Goal: Task Accomplishment & Management: Use online tool/utility

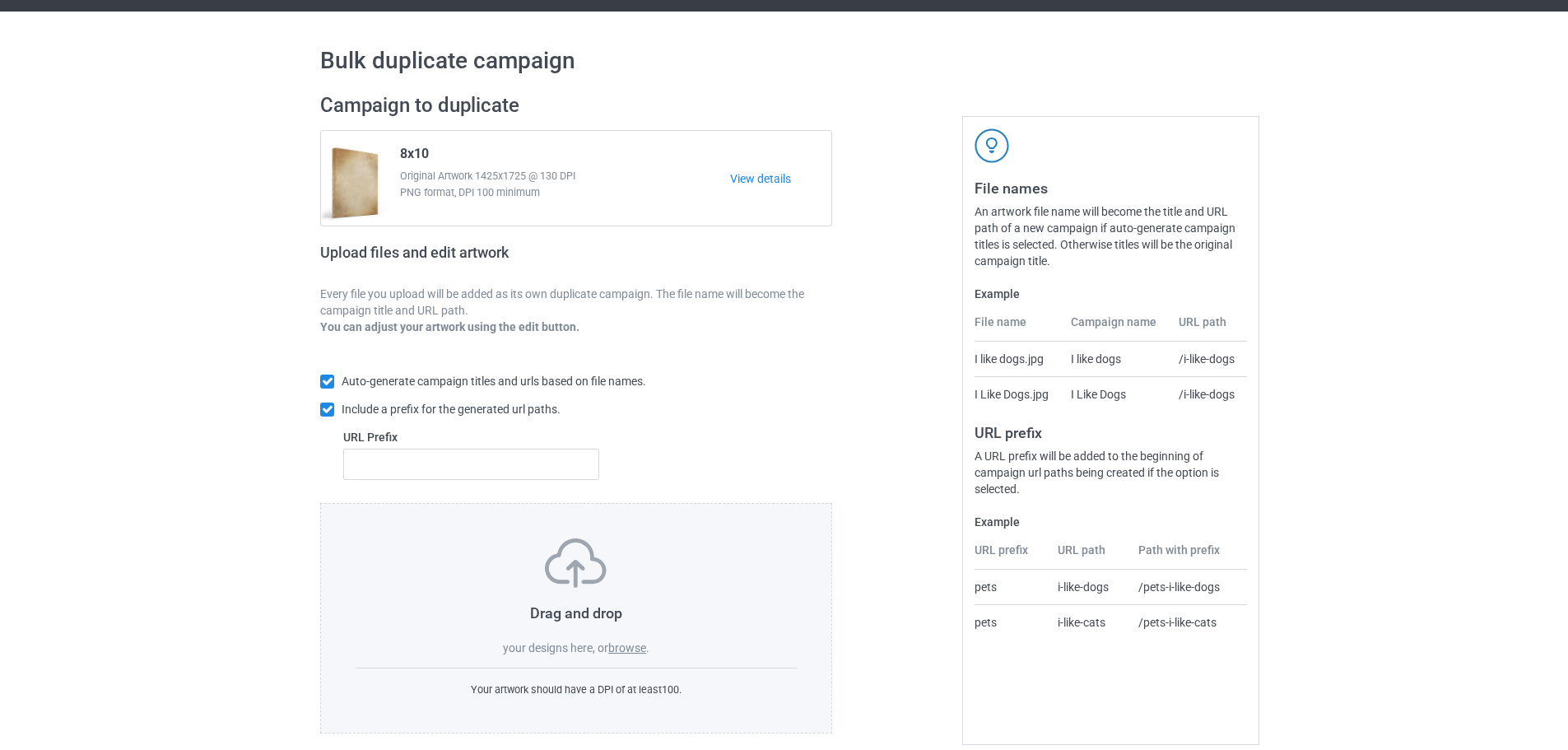
scroll to position [53, 0]
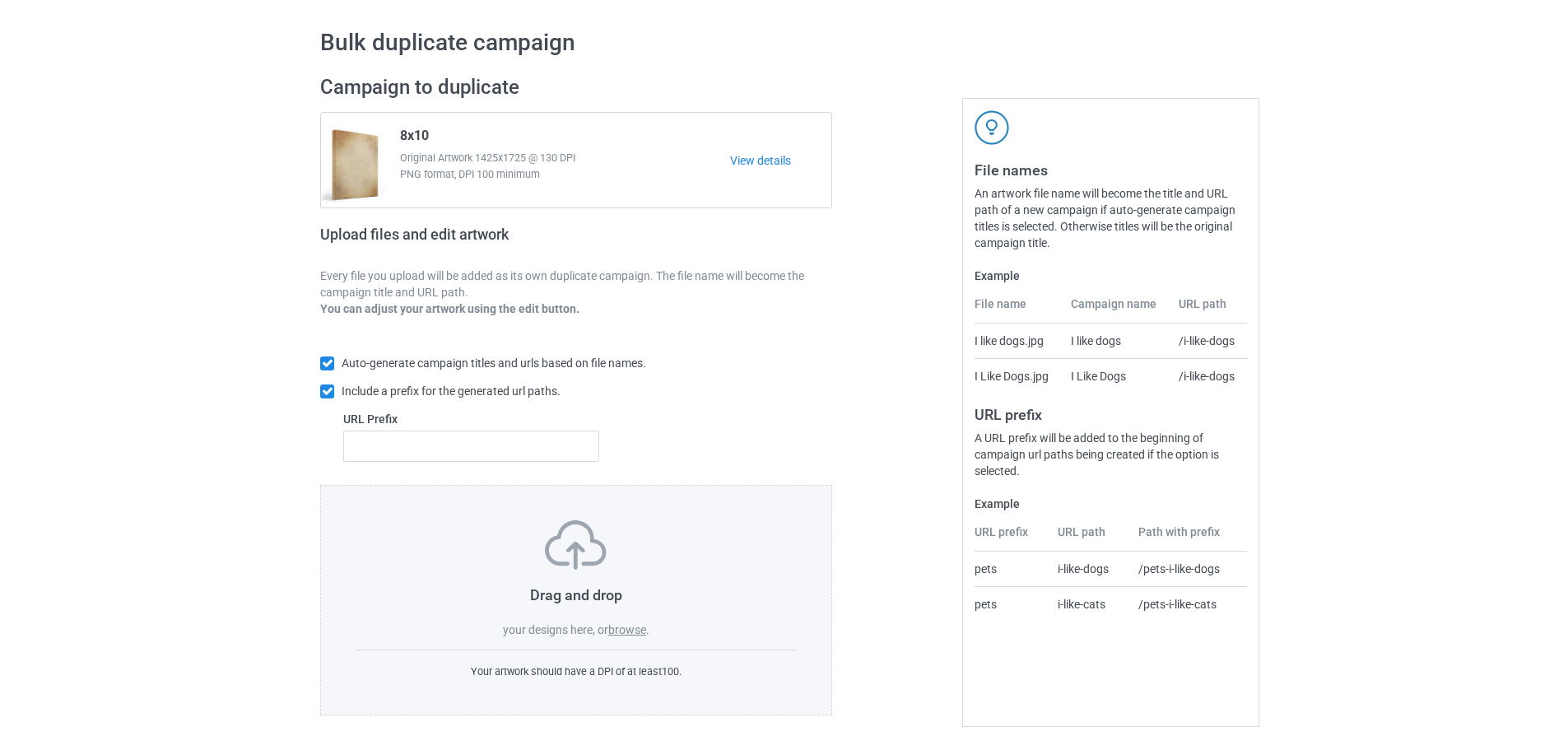
click at [629, 628] on label "browse" at bounding box center [627, 630] width 38 height 13
click at [0, 0] on input "browse" at bounding box center [0, 0] width 0 height 0
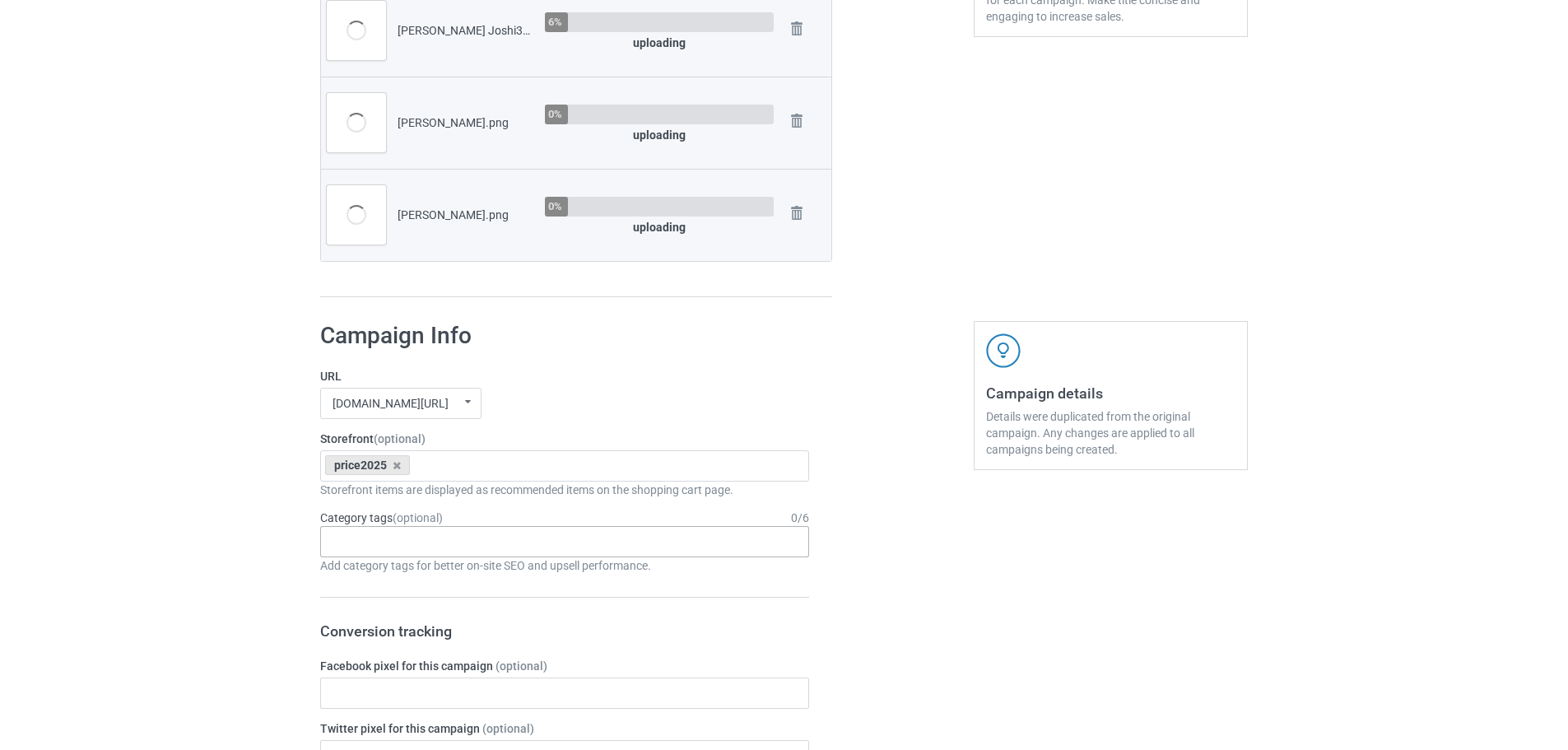
scroll to position [659, 0]
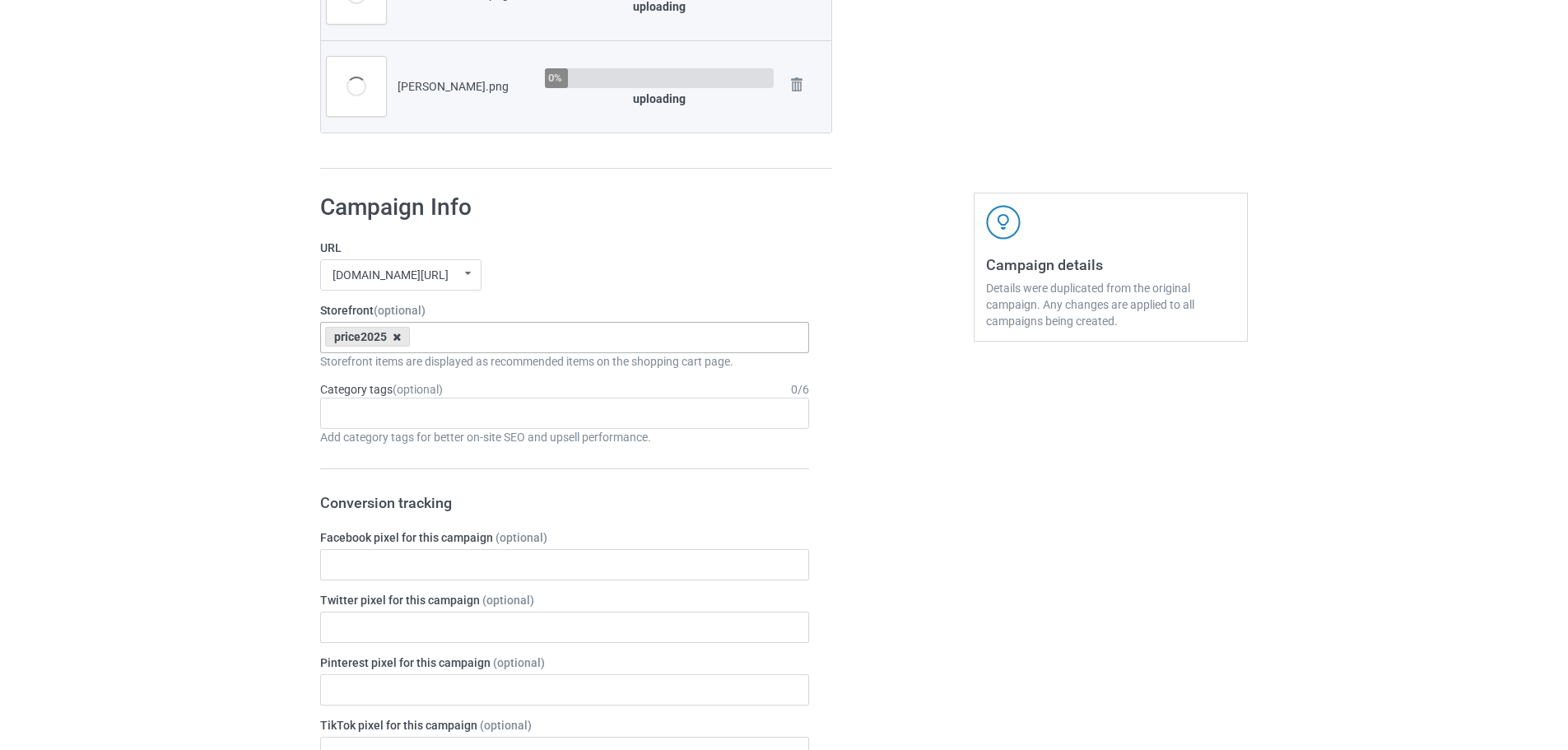
click at [394, 340] on icon at bounding box center [396, 337] width 8 height 11
click at [566, 273] on div "[DOMAIN_NAME][URL] [DOMAIN_NAME][URL] [DOMAIN_NAME][URL] 63fb7ea997fa79002d2400…" at bounding box center [565, 275] width 489 height 31
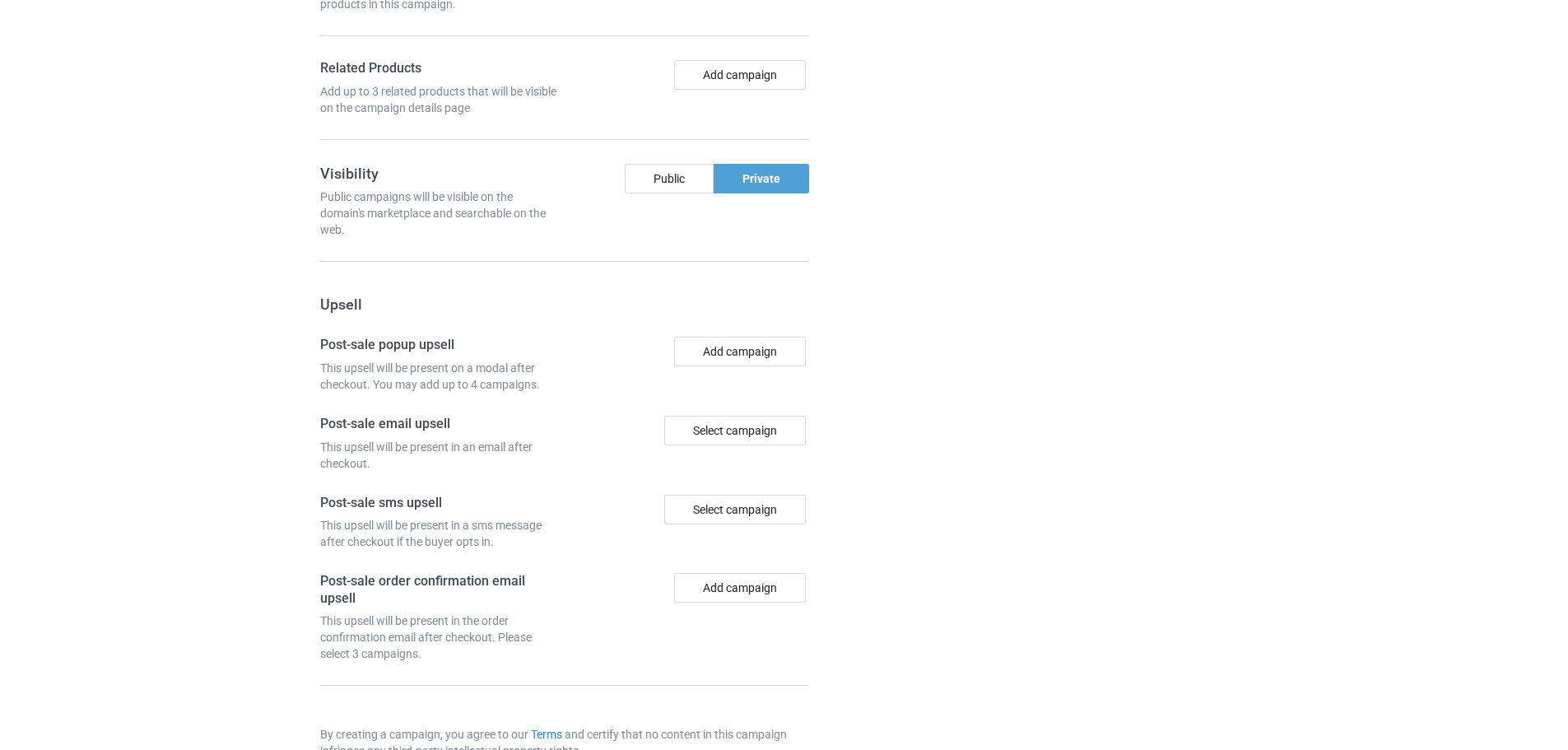
scroll to position [1624, 0]
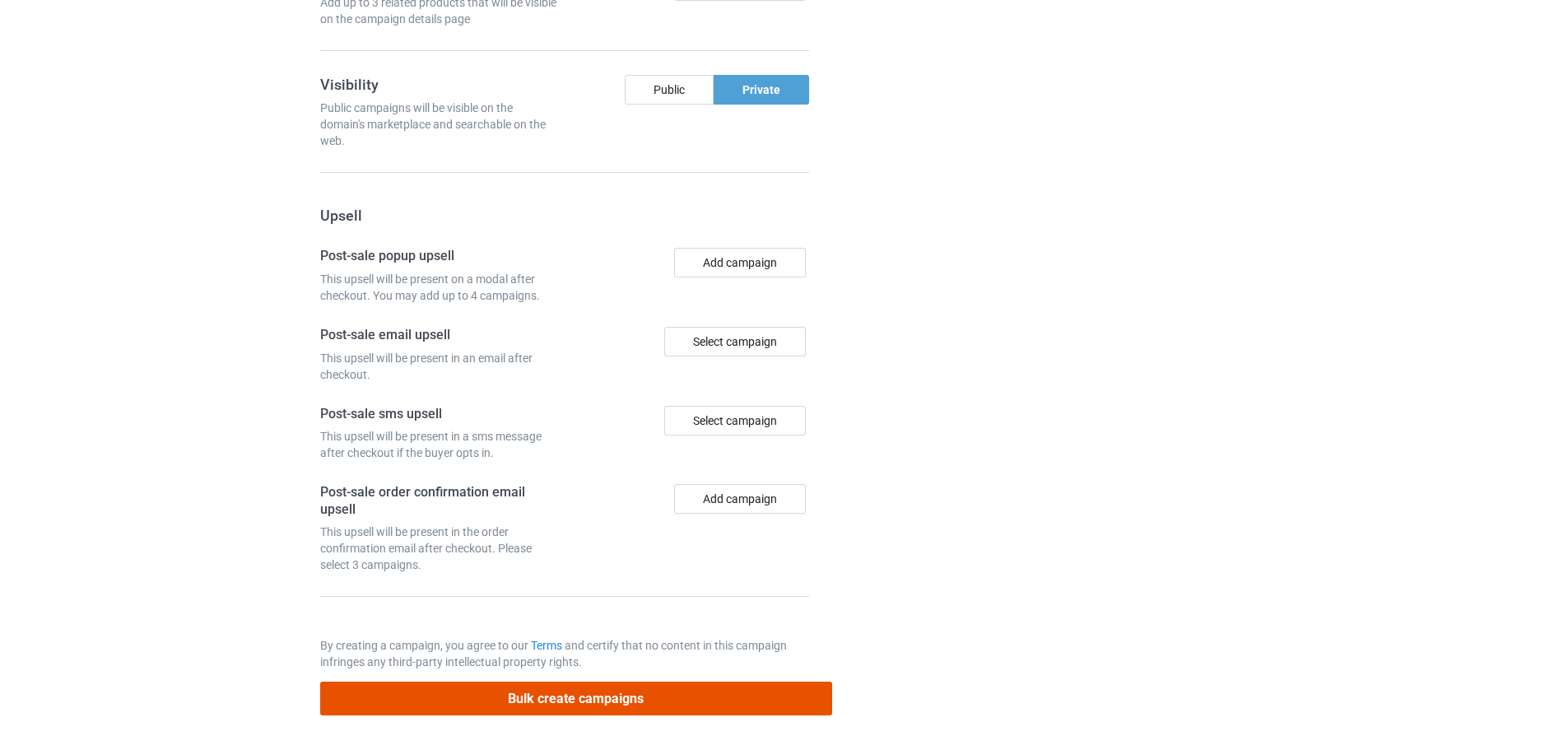
click at [585, 695] on button "Bulk create campaigns" at bounding box center [576, 698] width 512 height 34
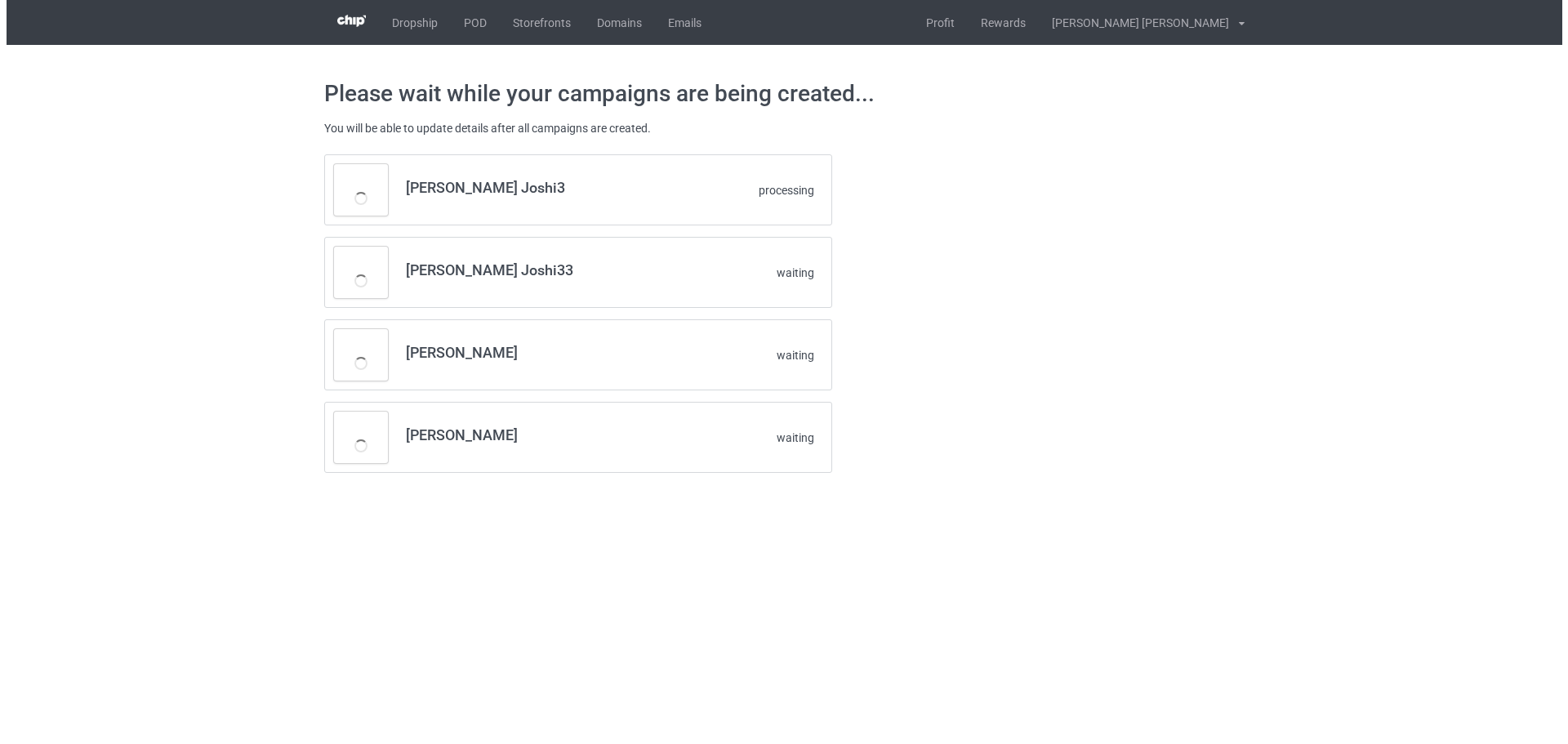
scroll to position [0, 0]
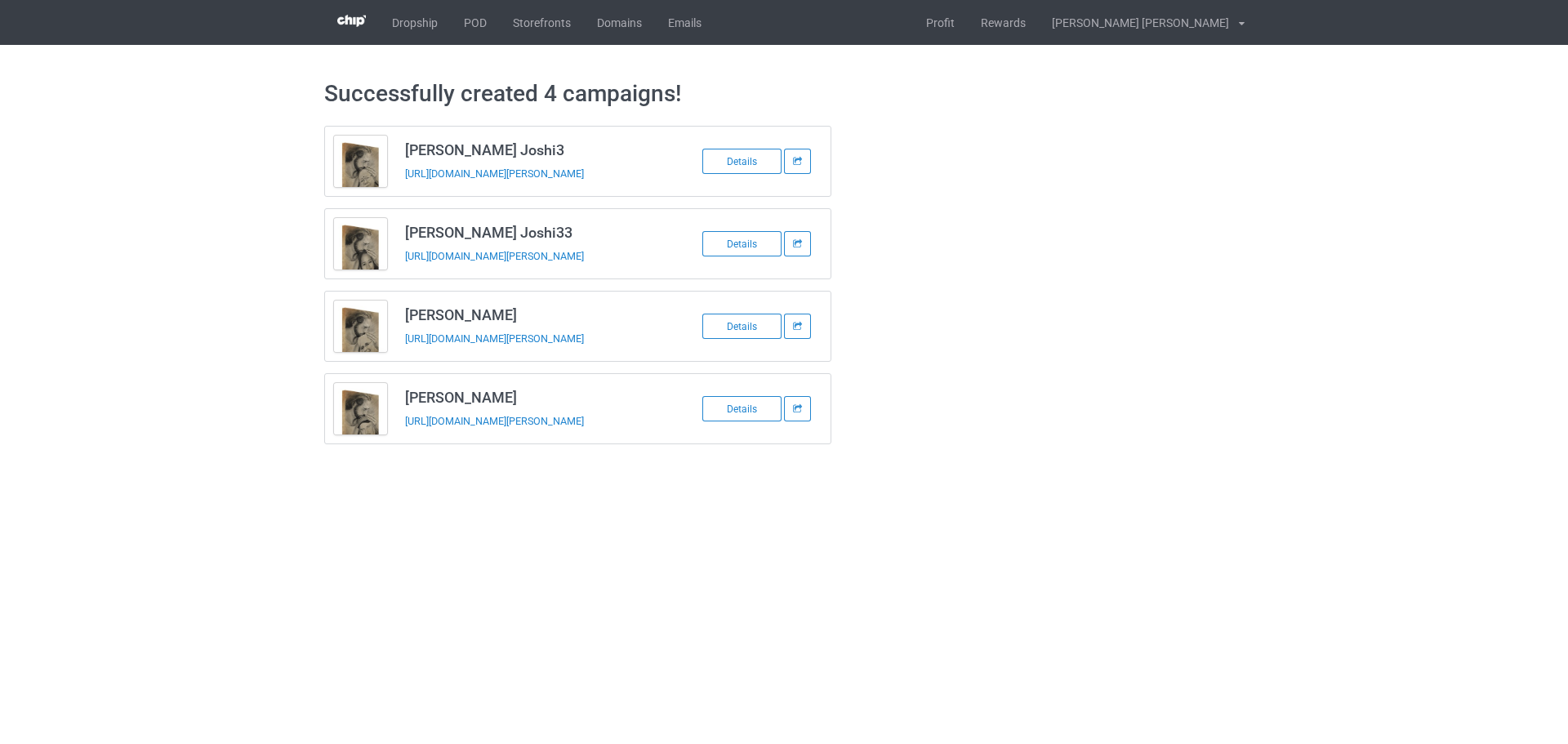
click at [401, 182] on td "[PERSON_NAME] Joshi3 [URL][DOMAIN_NAME][PERSON_NAME]" at bounding box center [533, 161] width 276 height 70
click at [463, 144] on h3 "[PERSON_NAME] Joshi3" at bounding box center [534, 149] width 258 height 19
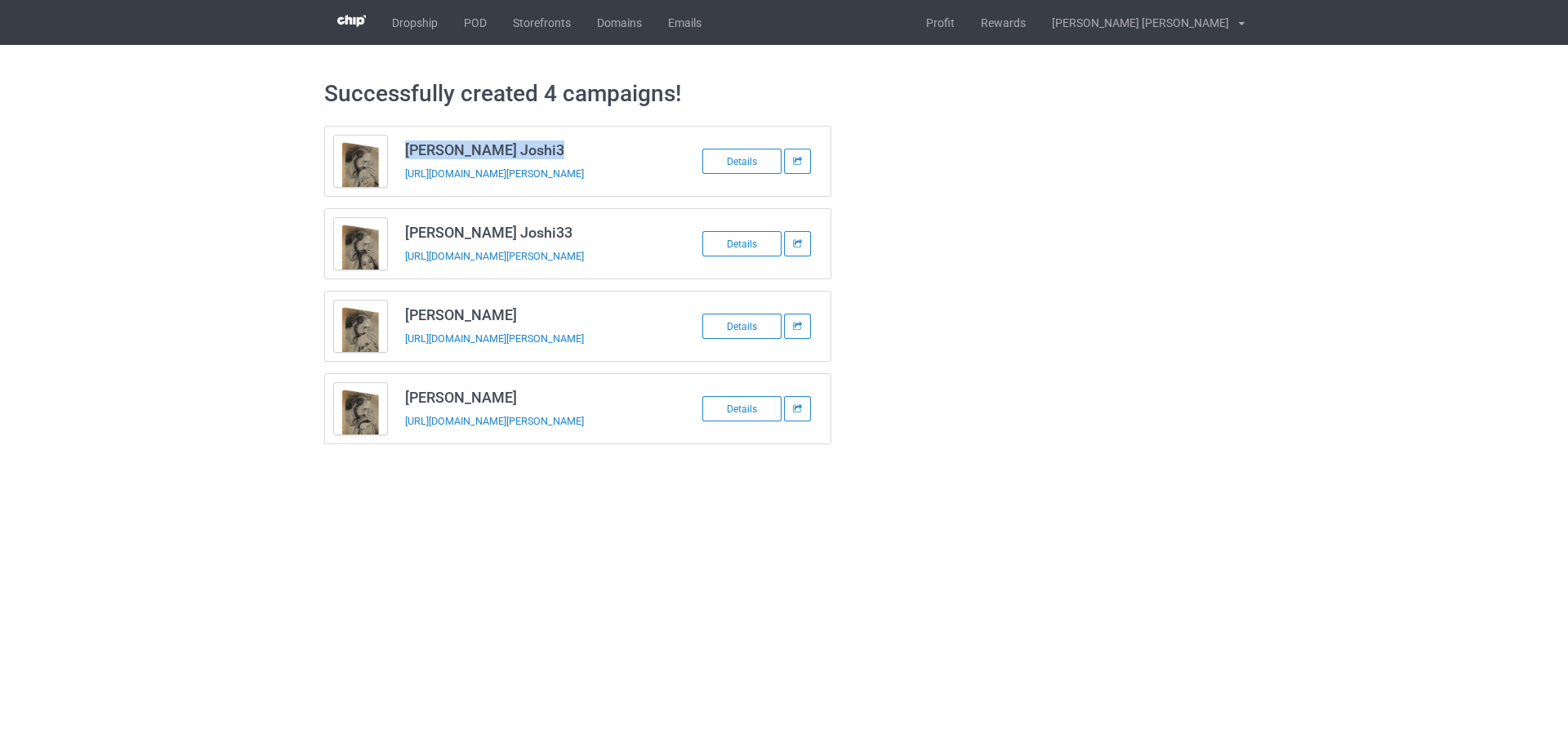
click at [463, 144] on h3 "[PERSON_NAME] Joshi3" at bounding box center [534, 149] width 258 height 19
copy h3 "[PERSON_NAME] Joshi3"
click at [403, 186] on td "[PERSON_NAME] Joshi3 [URL][DOMAIN_NAME][PERSON_NAME]" at bounding box center [533, 161] width 276 height 70
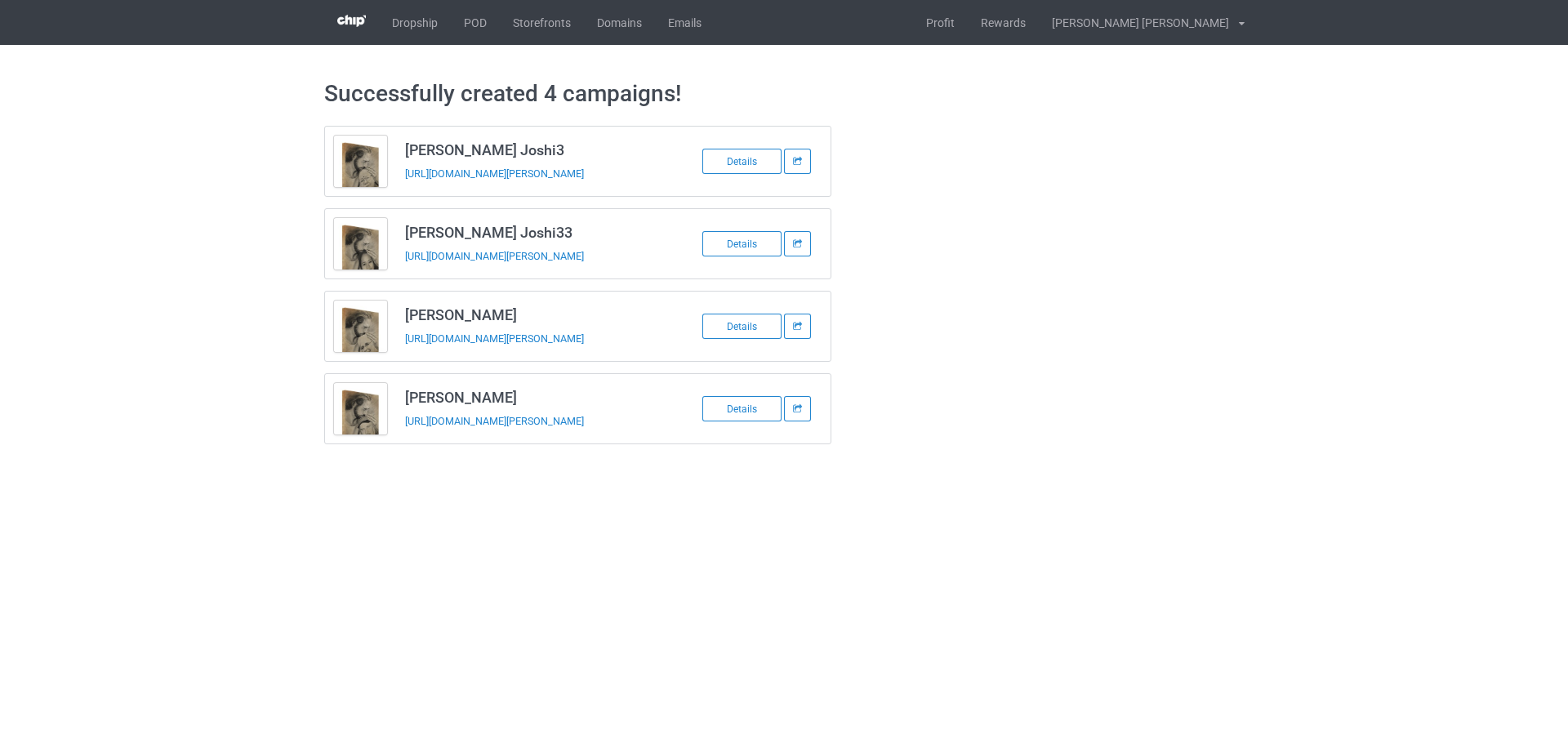
click at [409, 268] on td "[PERSON_NAME] Joshi33 [URL][DOMAIN_NAME][PERSON_NAME]" at bounding box center [533, 244] width 276 height 70
copy tbody "[PERSON_NAME] Joshi33"
click at [451, 313] on h3 "[PERSON_NAME]" at bounding box center [534, 314] width 258 height 19
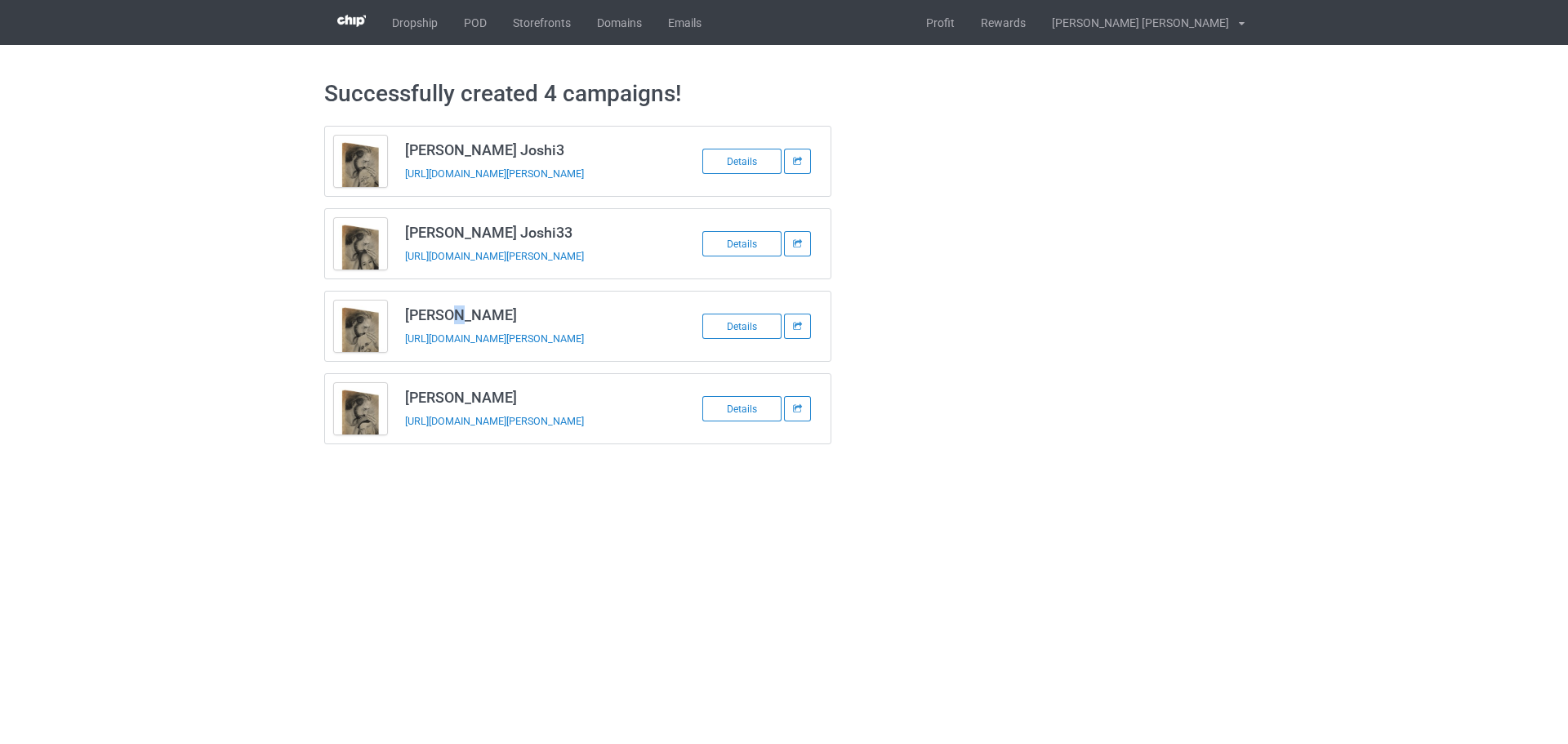
click at [451, 313] on h3 "[PERSON_NAME]" at bounding box center [534, 314] width 258 height 19
copy h3 "[PERSON_NAME]"
click at [424, 351] on td "[PERSON_NAME] [URL][DOMAIN_NAME][PERSON_NAME]" at bounding box center [533, 326] width 276 height 70
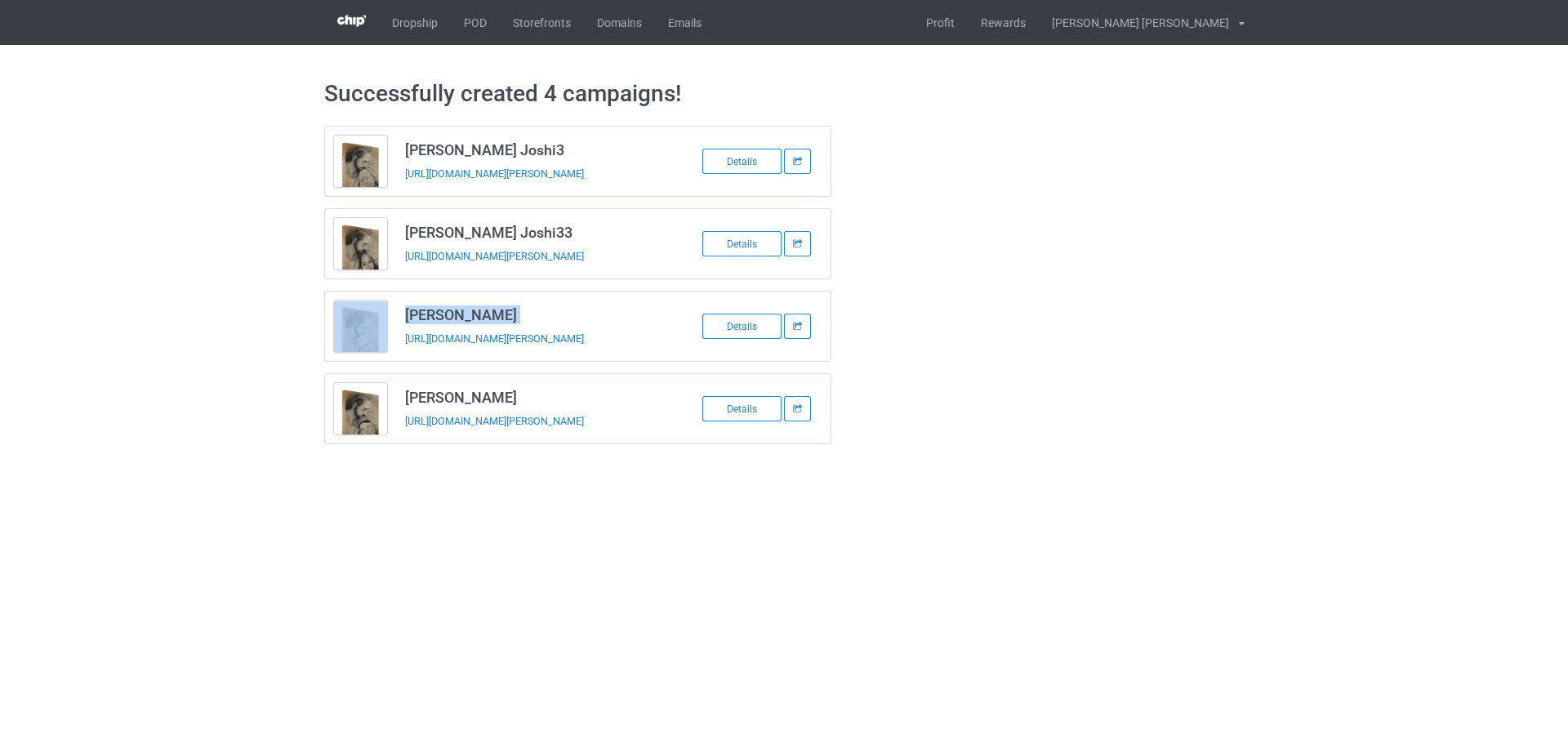
click at [424, 351] on td "[PERSON_NAME] [URL][DOMAIN_NAME][PERSON_NAME]" at bounding box center [533, 326] width 276 height 70
copy tbody "[PERSON_NAME]"
click at [453, 396] on h3 "[PERSON_NAME]" at bounding box center [534, 397] width 258 height 19
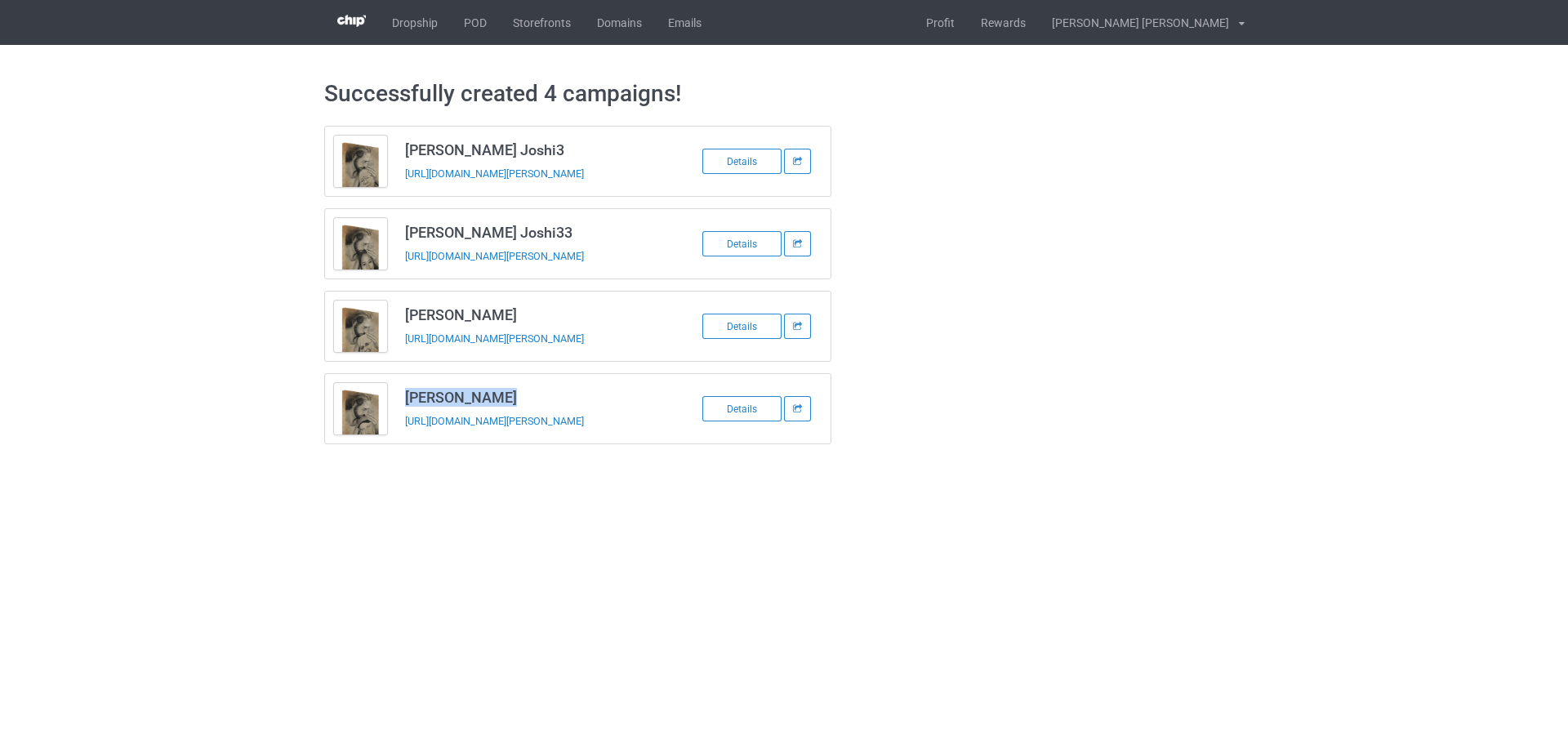
copy h3 "[PERSON_NAME]"
click at [433, 436] on td "[PERSON_NAME] [URL][DOMAIN_NAME][PERSON_NAME]" at bounding box center [533, 409] width 276 height 70
click at [432, 436] on td "[PERSON_NAME] [URL][DOMAIN_NAME][PERSON_NAME]" at bounding box center [533, 409] width 276 height 70
copy tbody "[PERSON_NAME]"
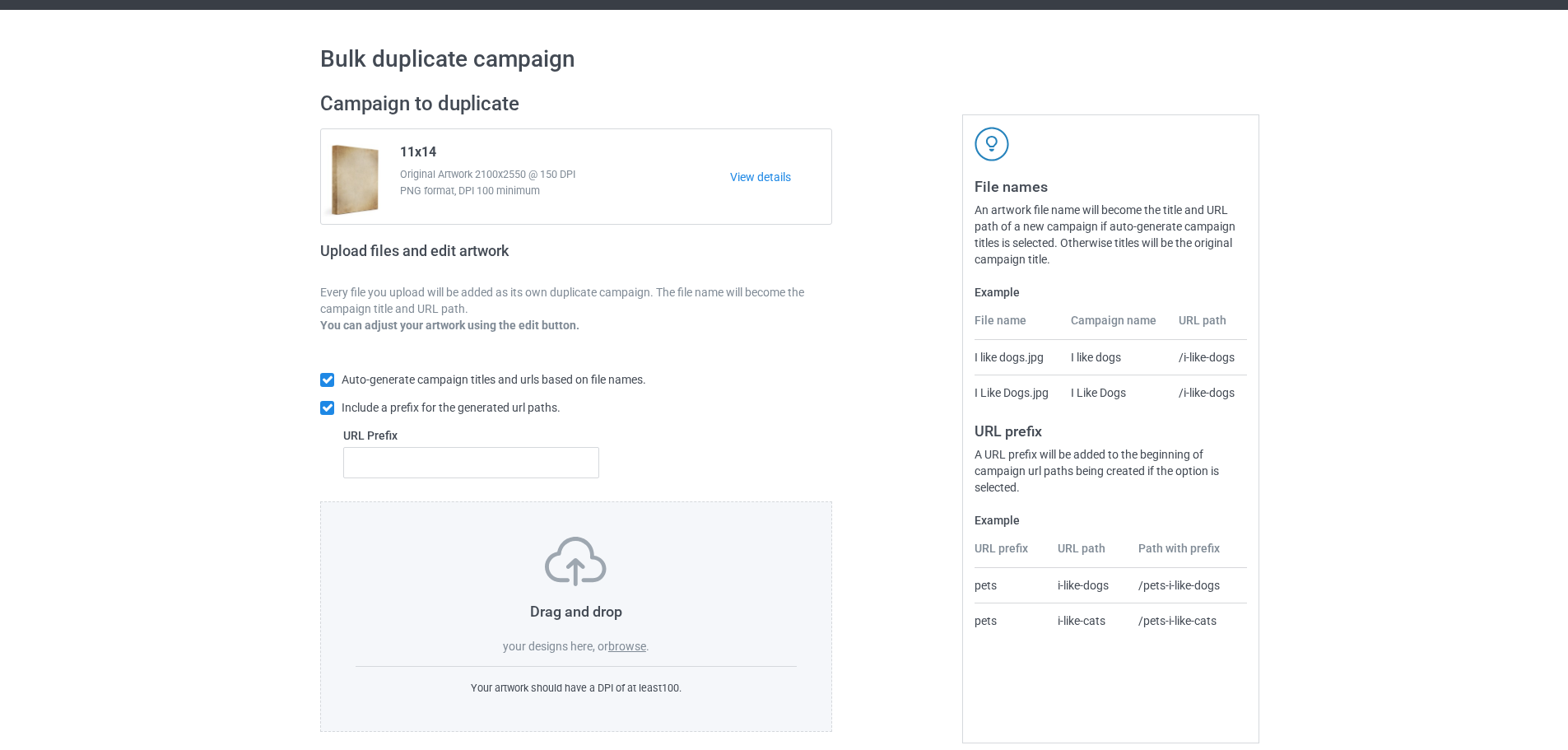
scroll to position [53, 0]
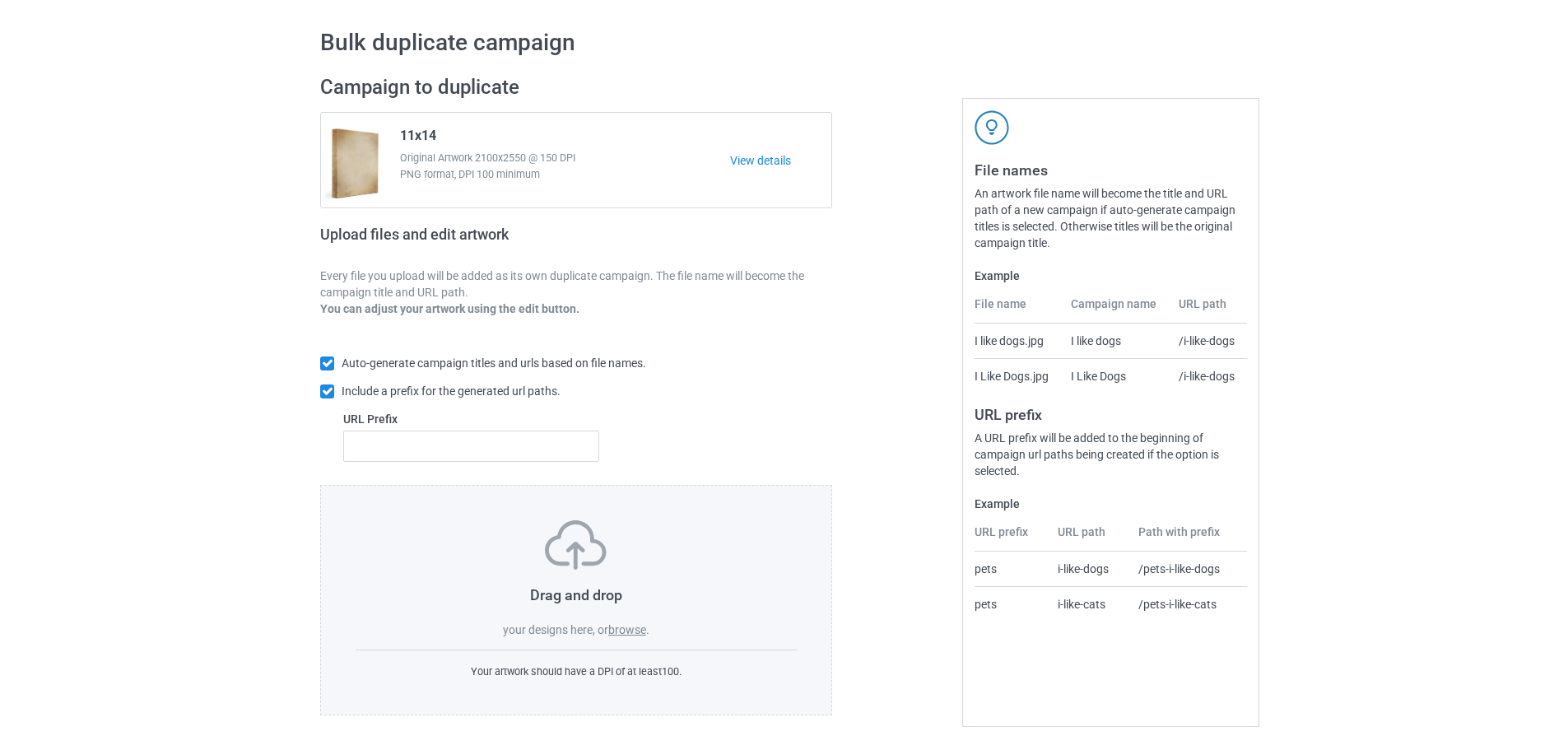
click at [640, 634] on label "browse" at bounding box center [627, 630] width 38 height 13
click at [0, 0] on input "browse" at bounding box center [0, 0] width 0 height 0
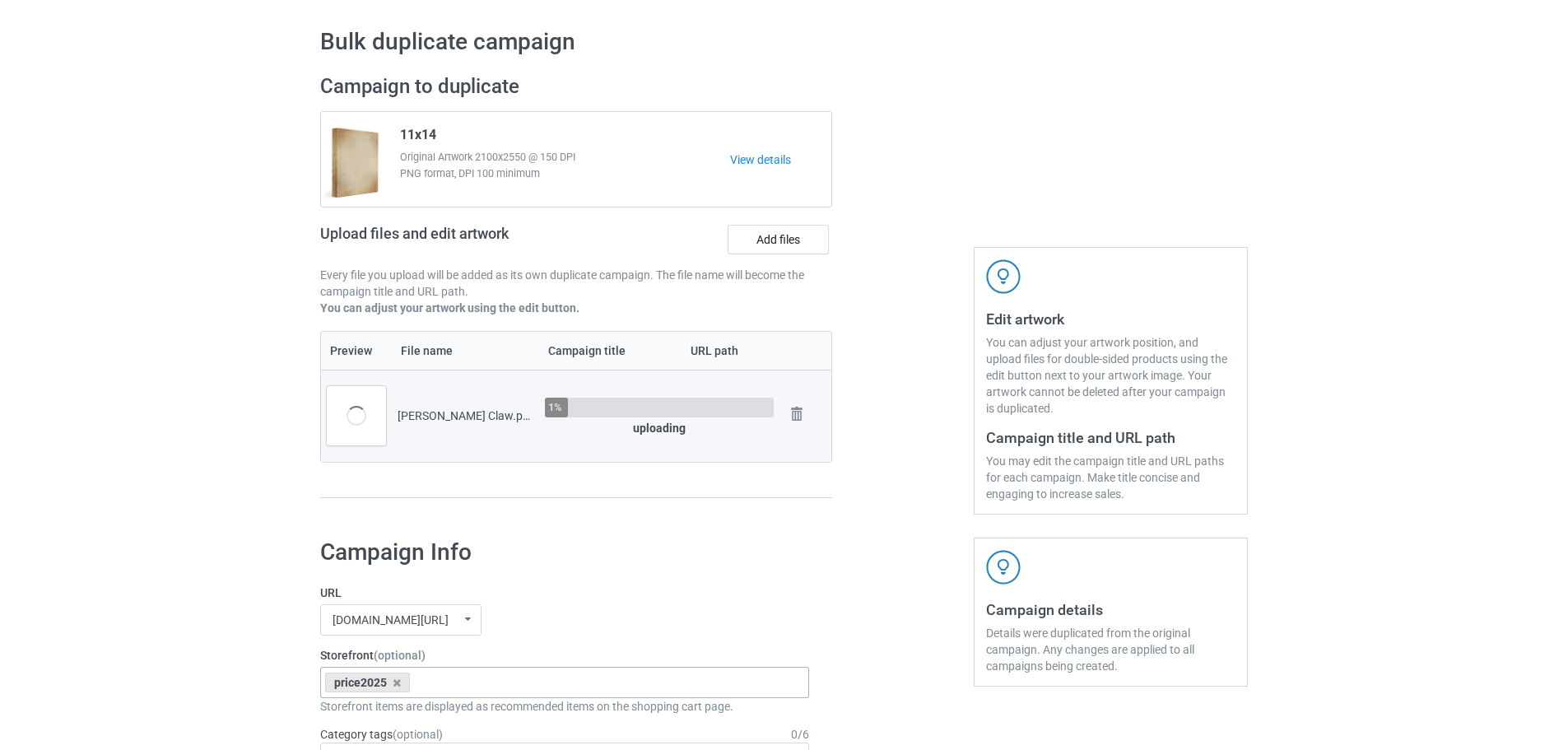
scroll to position [465, 0]
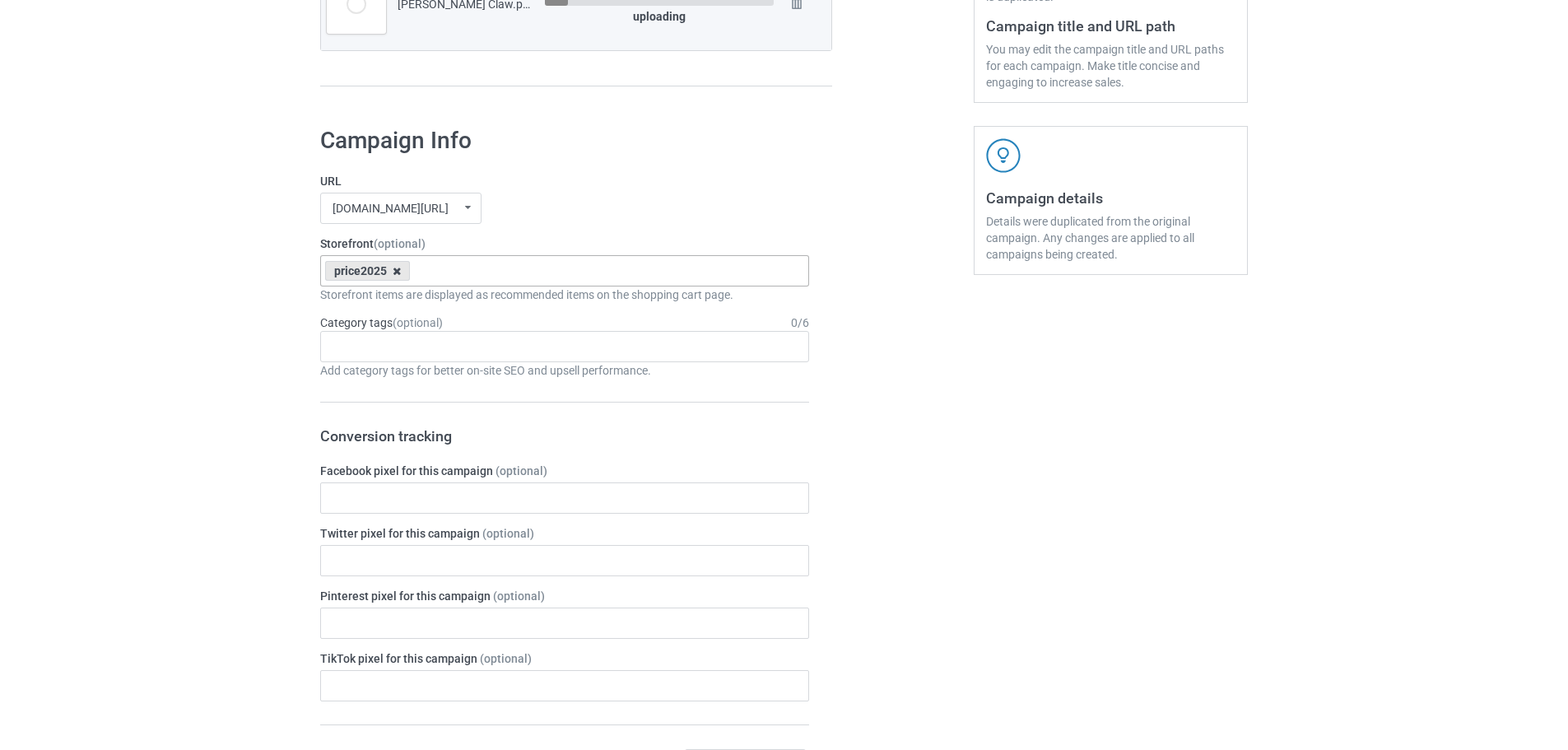
click at [398, 274] on icon at bounding box center [396, 272] width 8 height 11
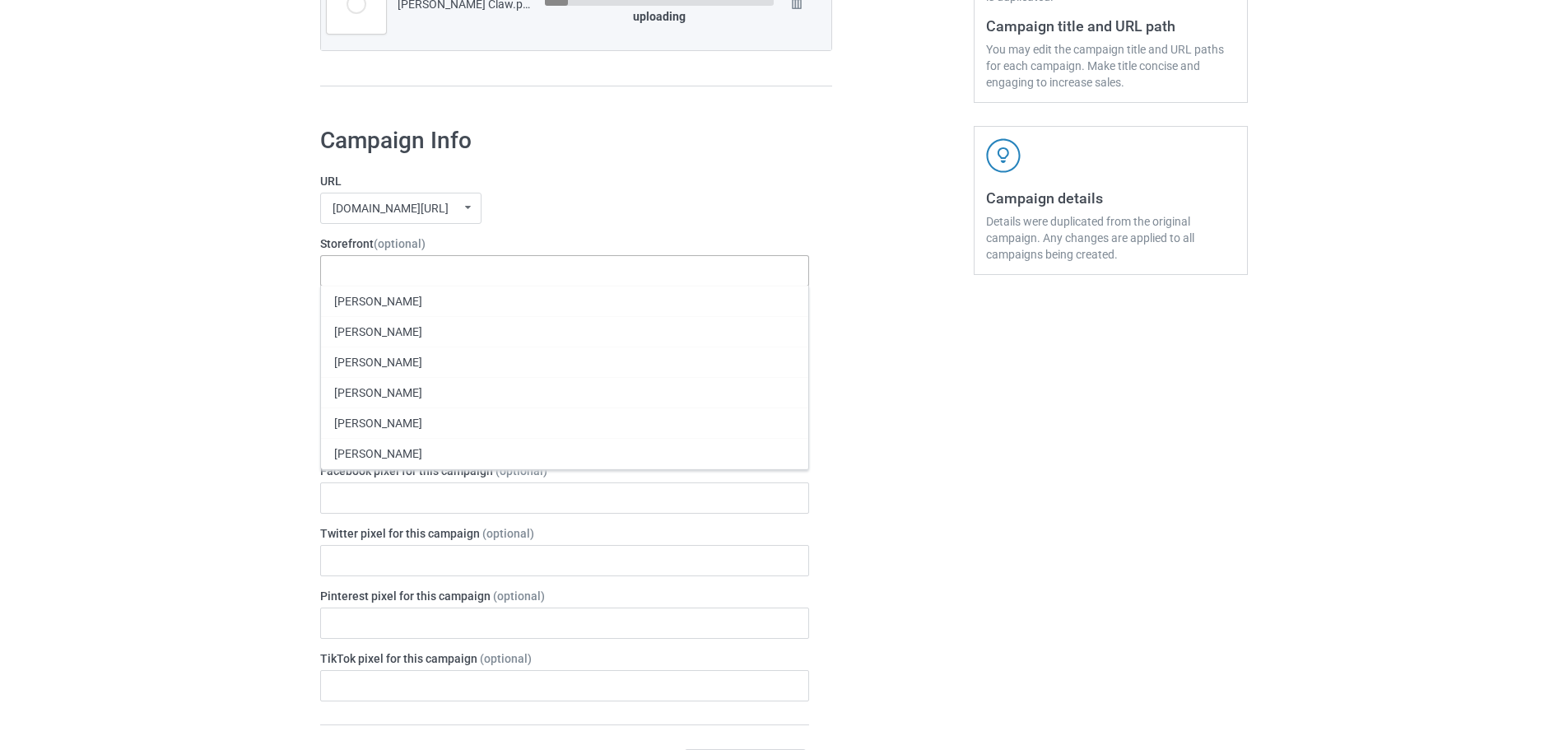
click at [606, 183] on label "URL" at bounding box center [565, 181] width 489 height 17
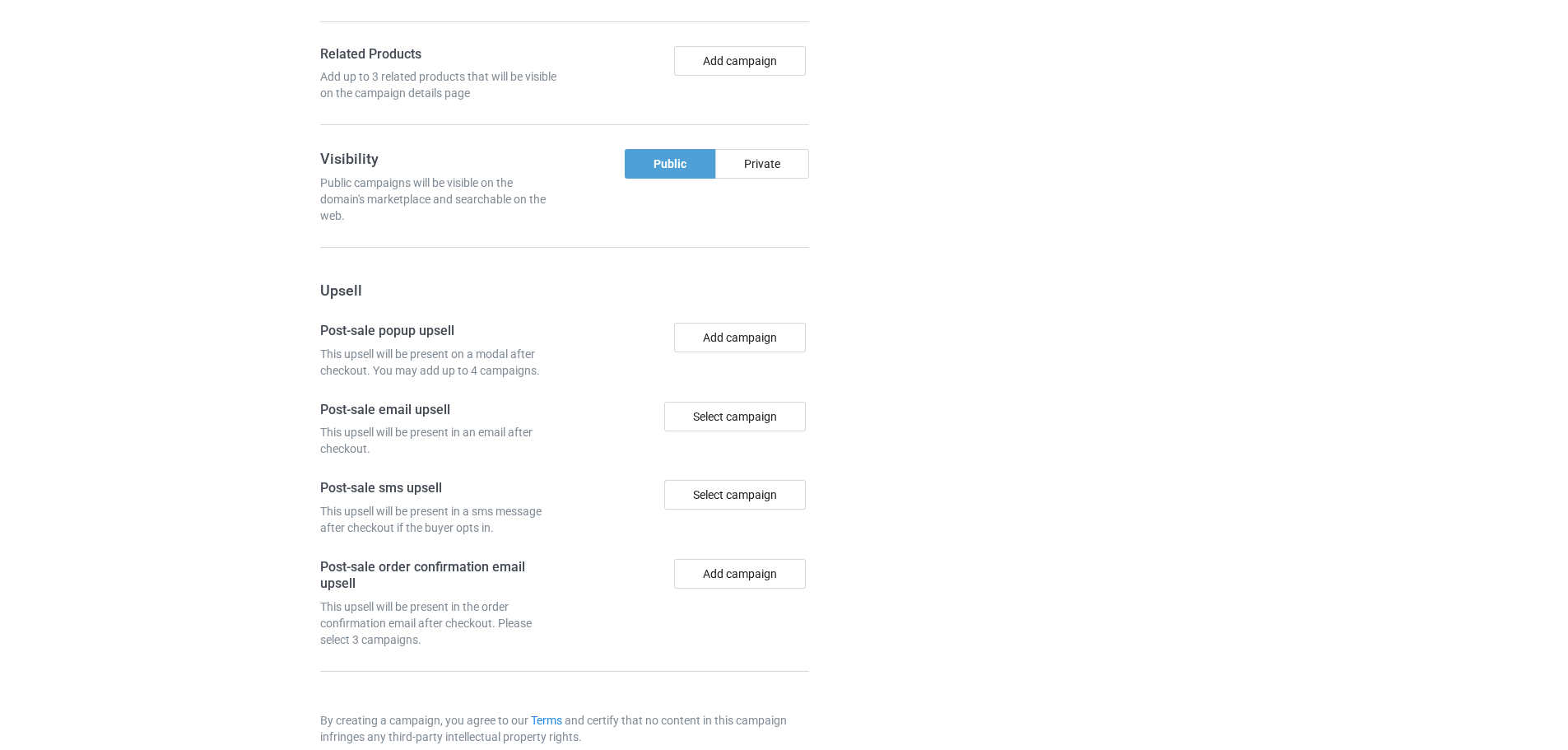
scroll to position [1364, 0]
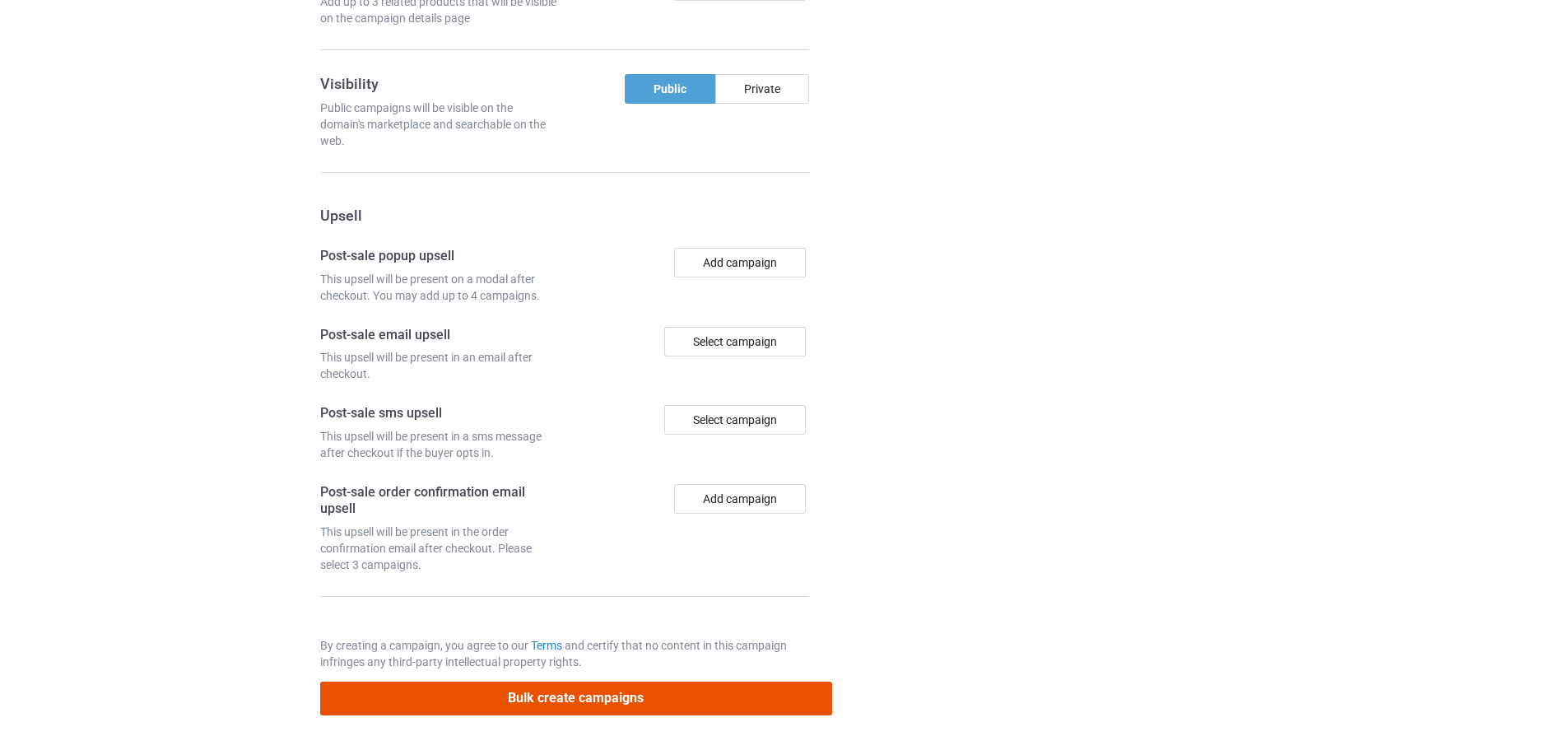
click at [562, 701] on button "Bulk create campaigns" at bounding box center [576, 698] width 512 height 34
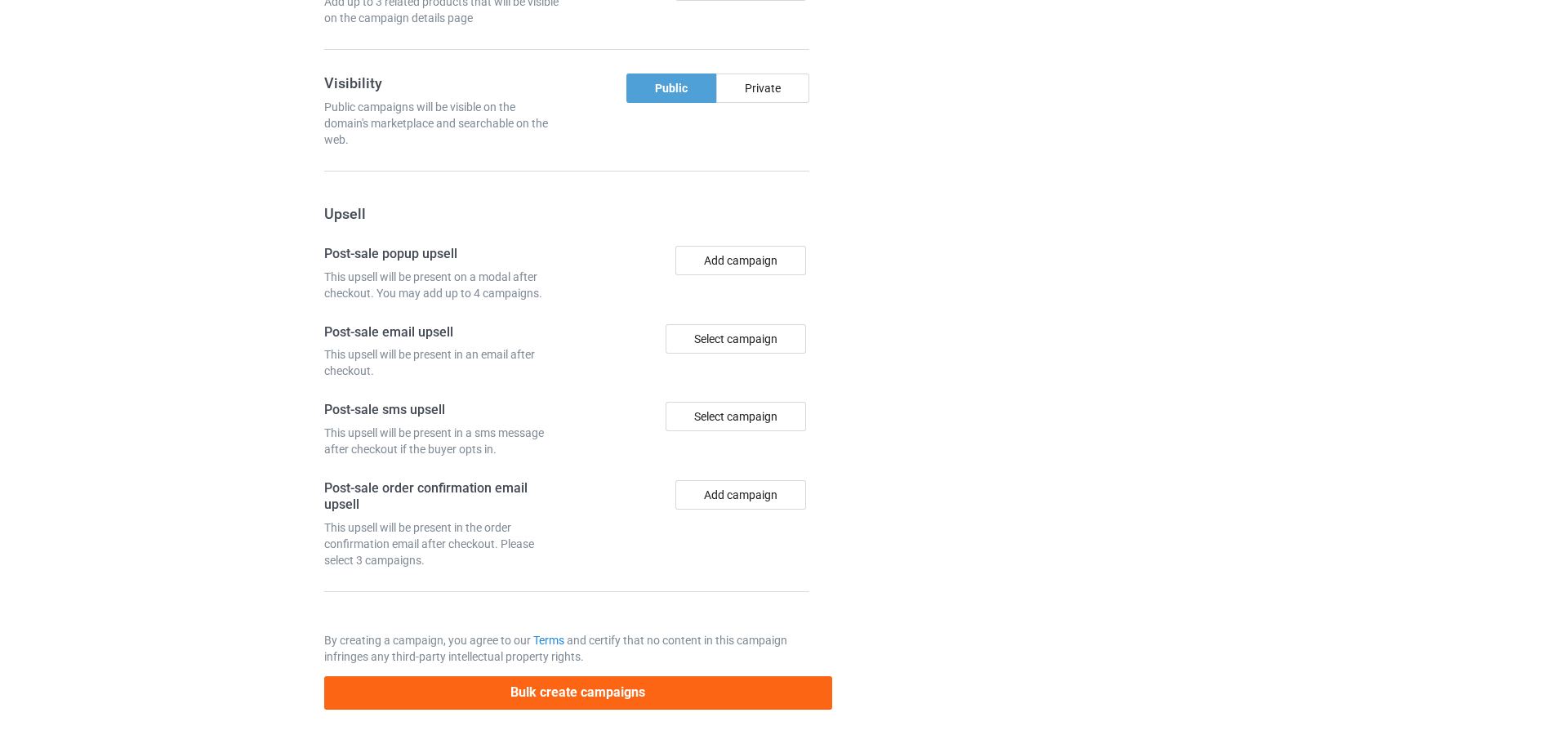
scroll to position [0, 0]
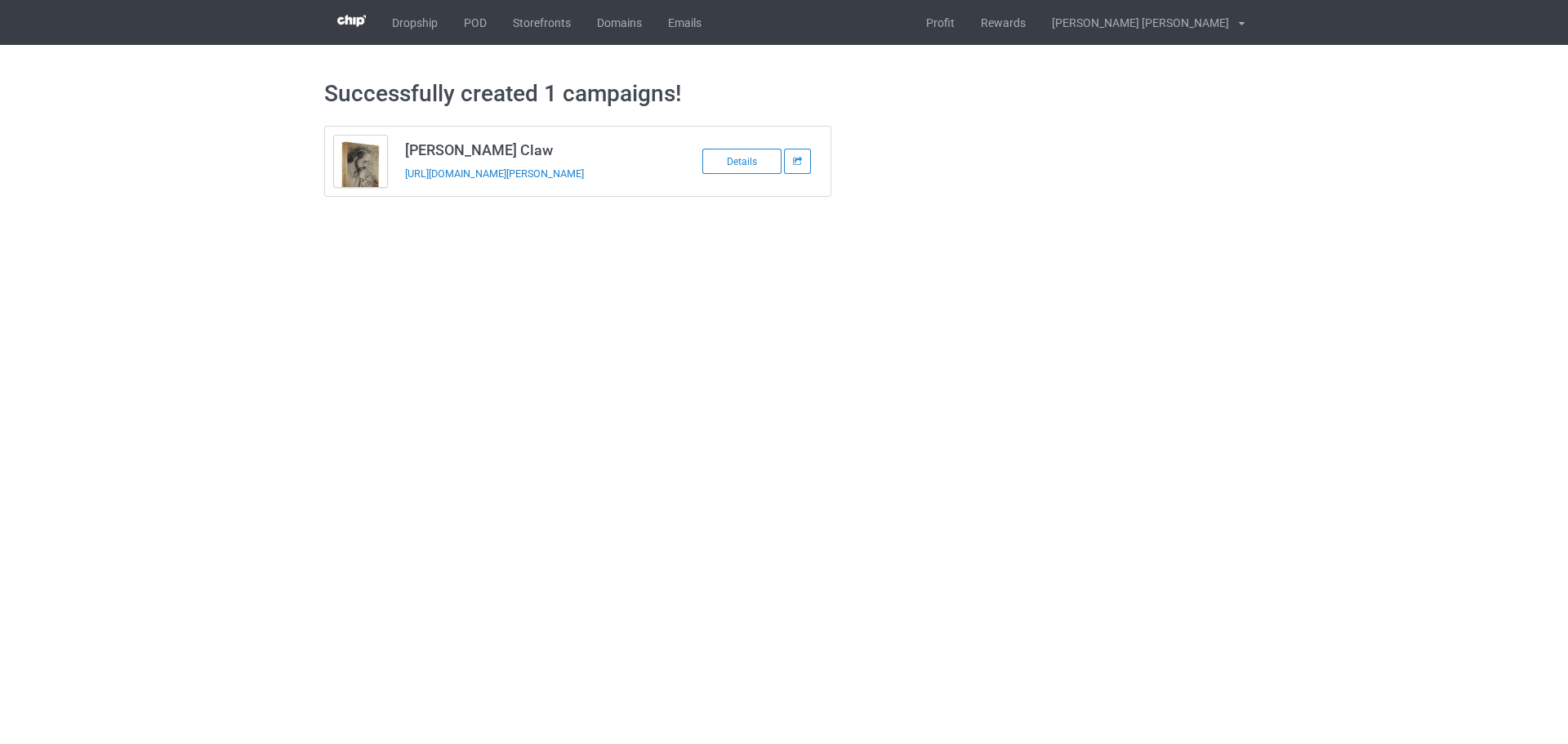
click at [450, 139] on td "Lenora Claw https://www.jmcanvas1.com/lenora-claw" at bounding box center [533, 161] width 276 height 70
copy h3 "Lenora Claw"
click at [409, 190] on td "Lenora Claw https://www.jmcanvas1.com/lenora-claw" at bounding box center [533, 161] width 276 height 70
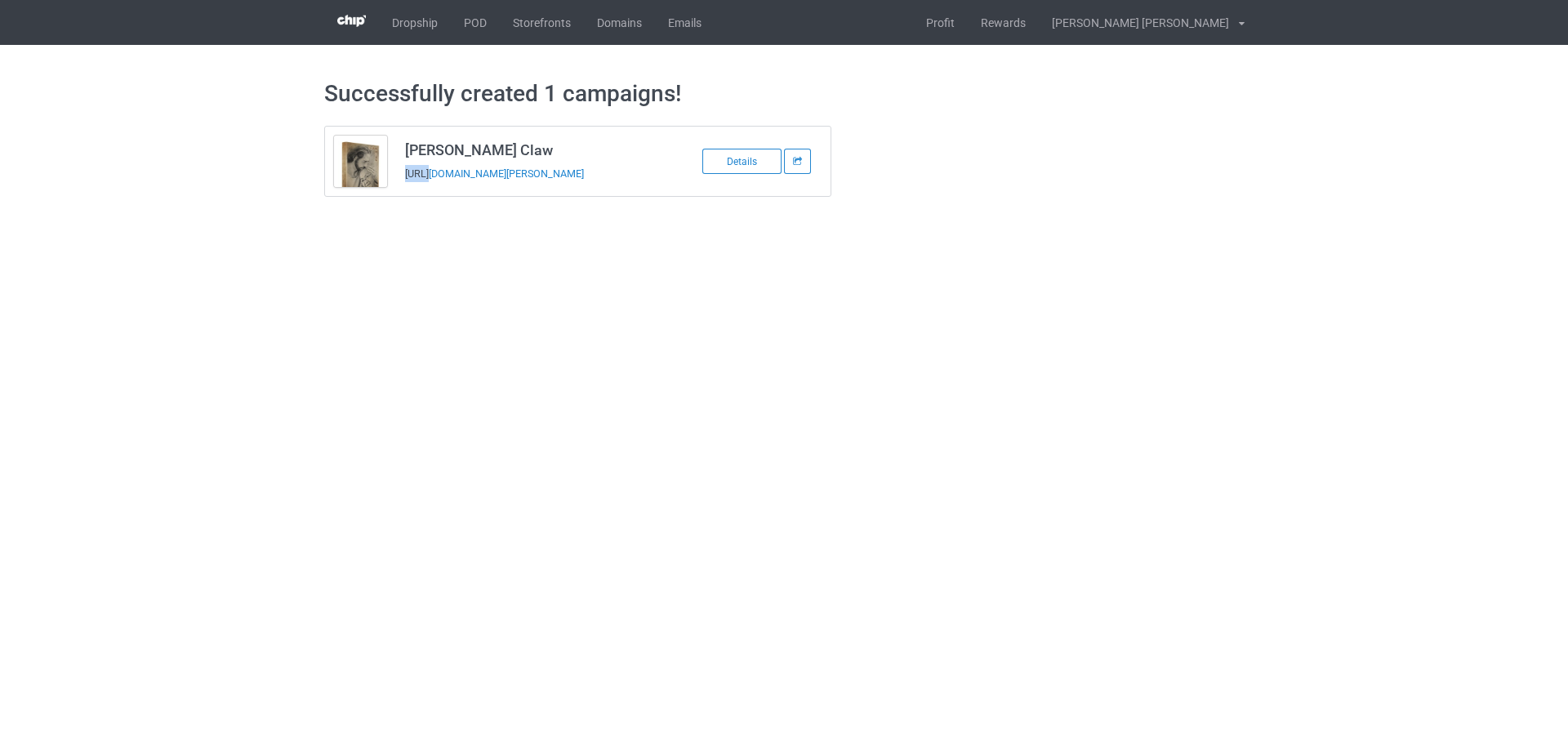
click at [409, 190] on td "Lenora Claw https://www.jmcanvas1.com/lenora-claw" at bounding box center [533, 161] width 276 height 70
copy tbody "Lenora Claw"
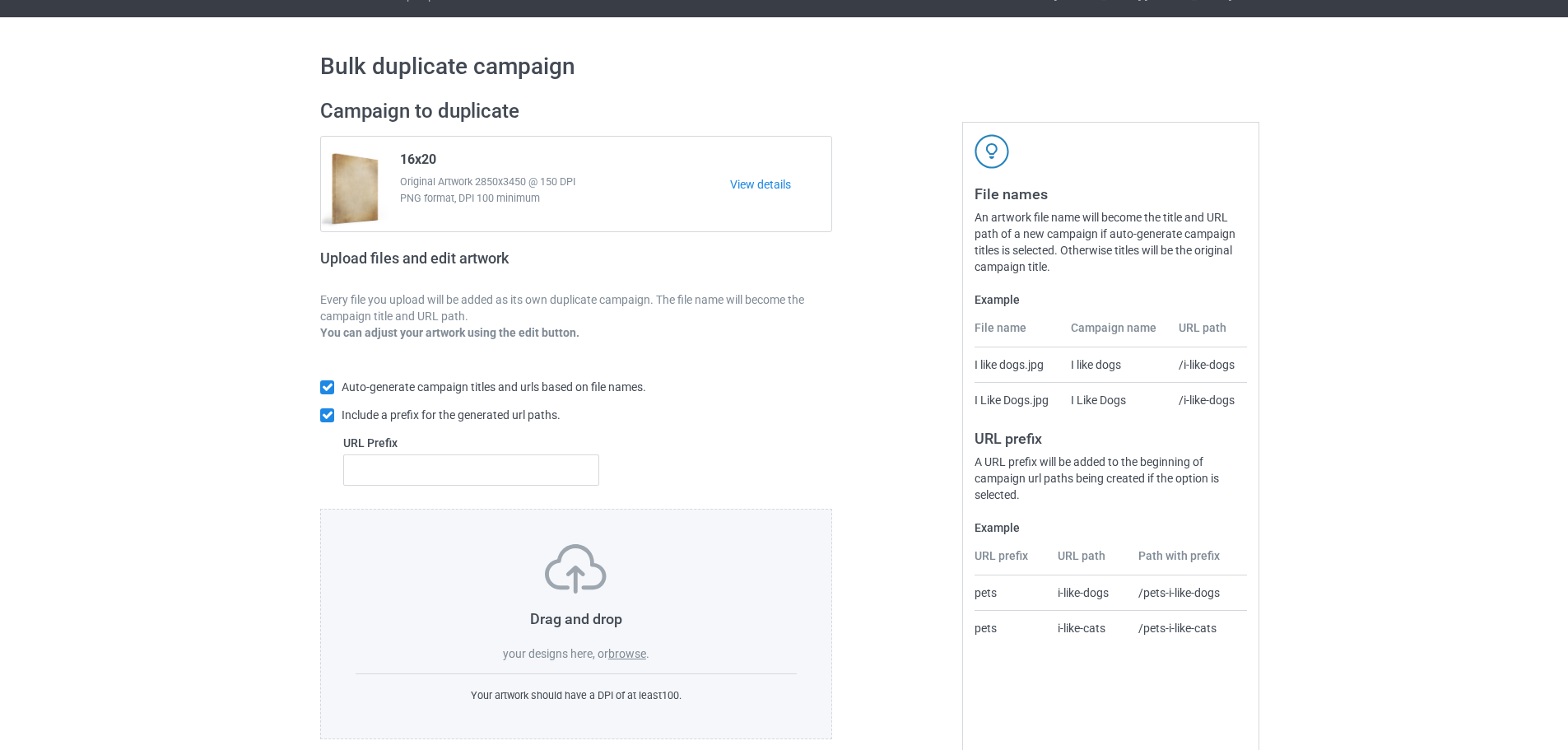
scroll to position [53, 0]
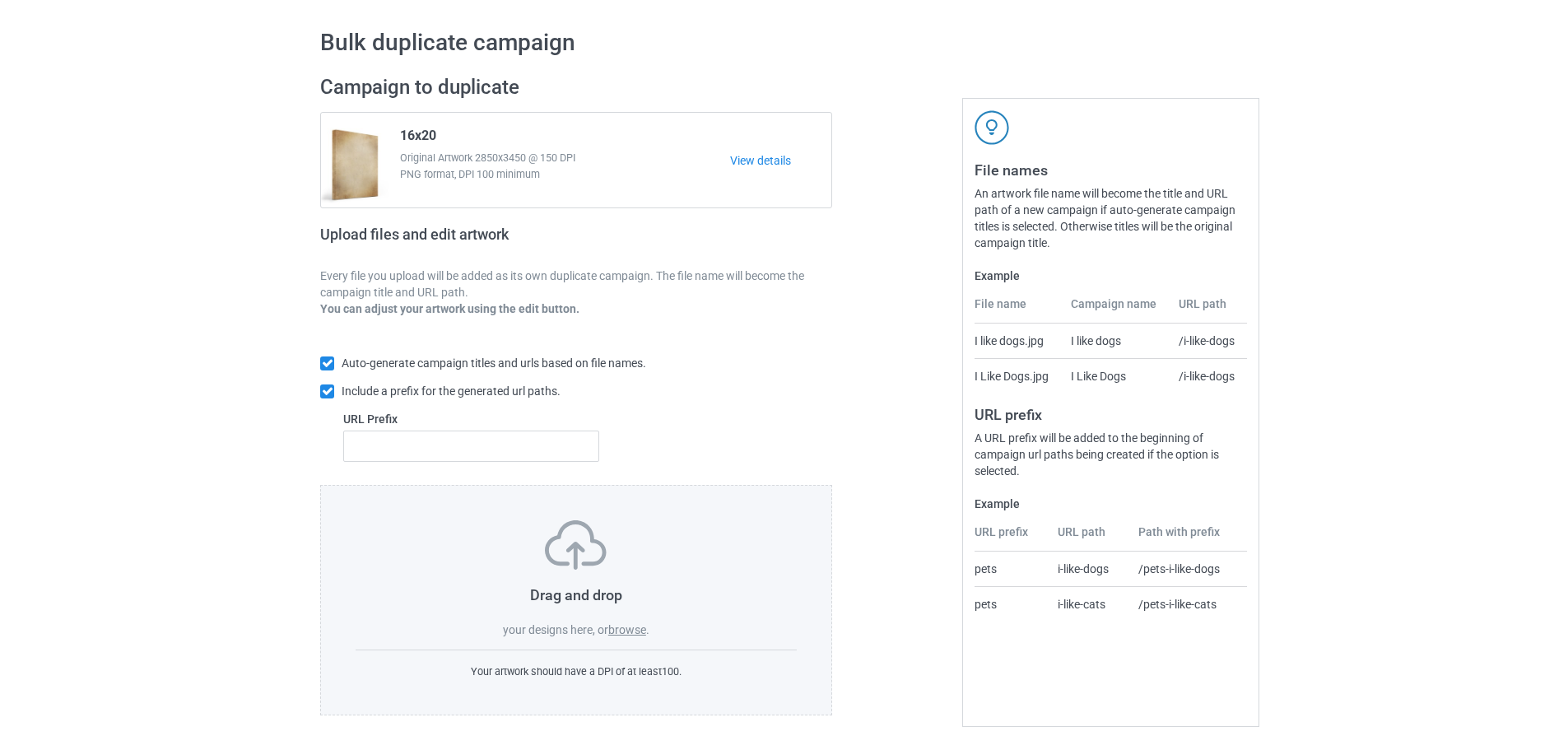
click at [618, 628] on label "browse" at bounding box center [627, 630] width 38 height 13
click at [0, 0] on input "browse" at bounding box center [0, 0] width 0 height 0
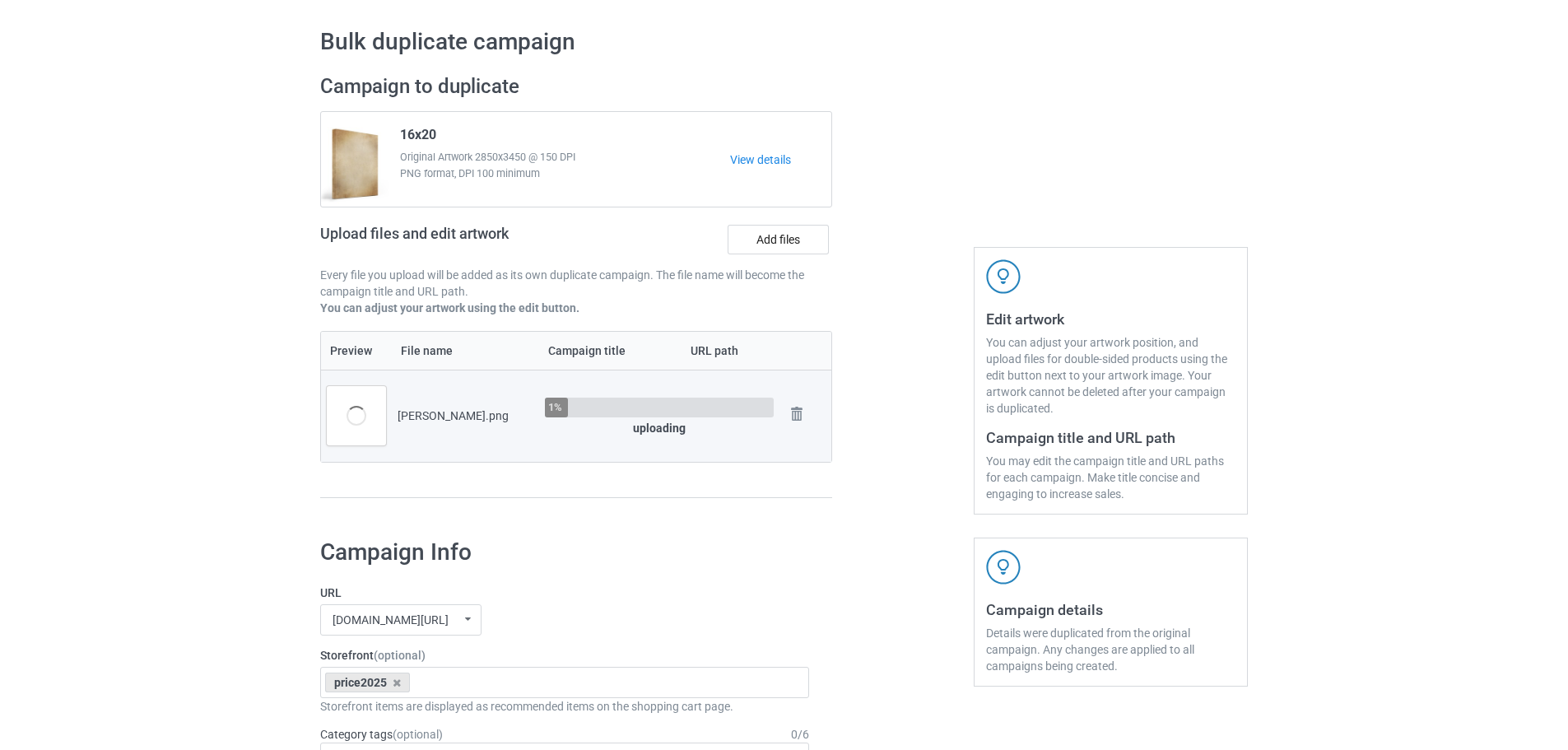
scroll to position [547, 0]
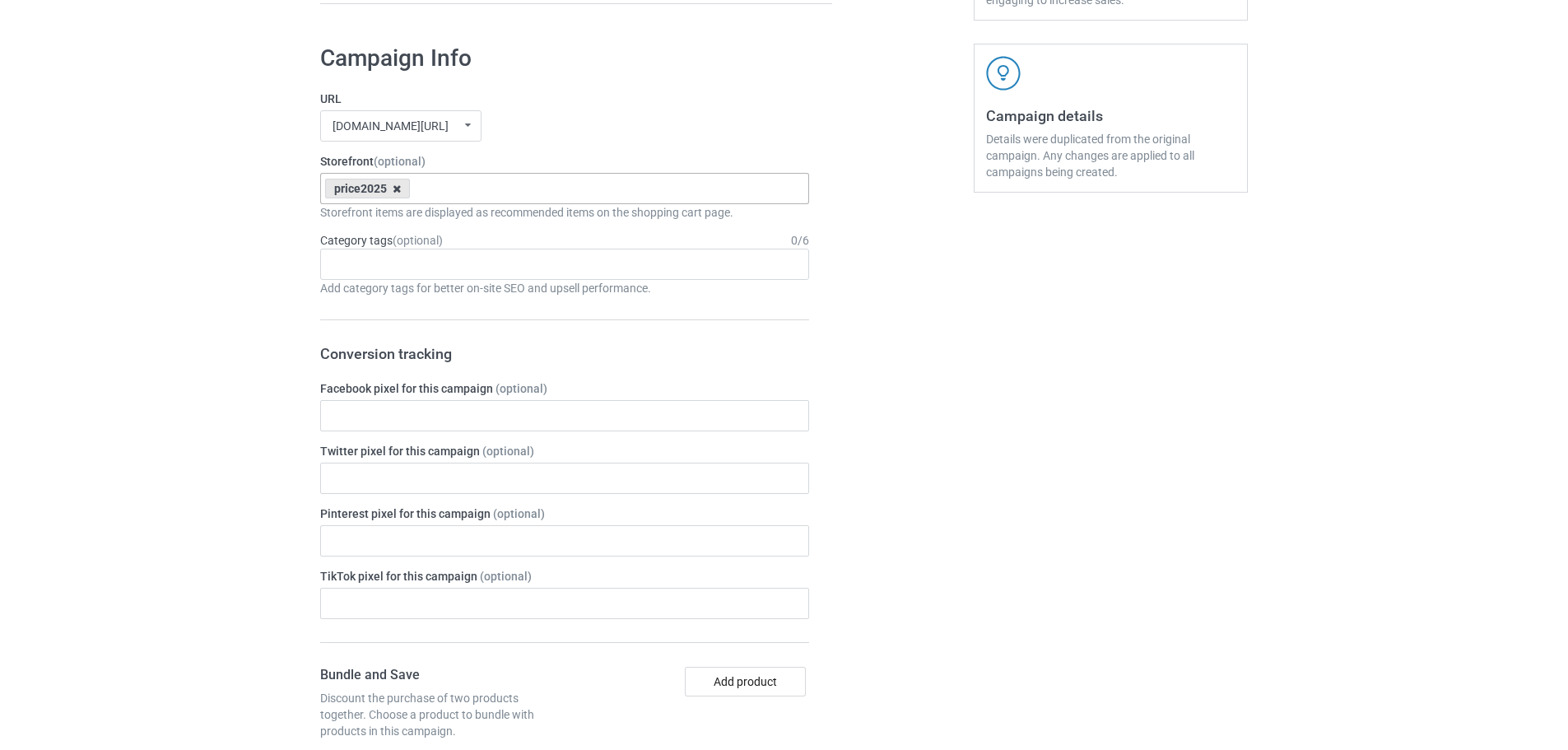
click at [399, 186] on icon at bounding box center [396, 189] width 8 height 11
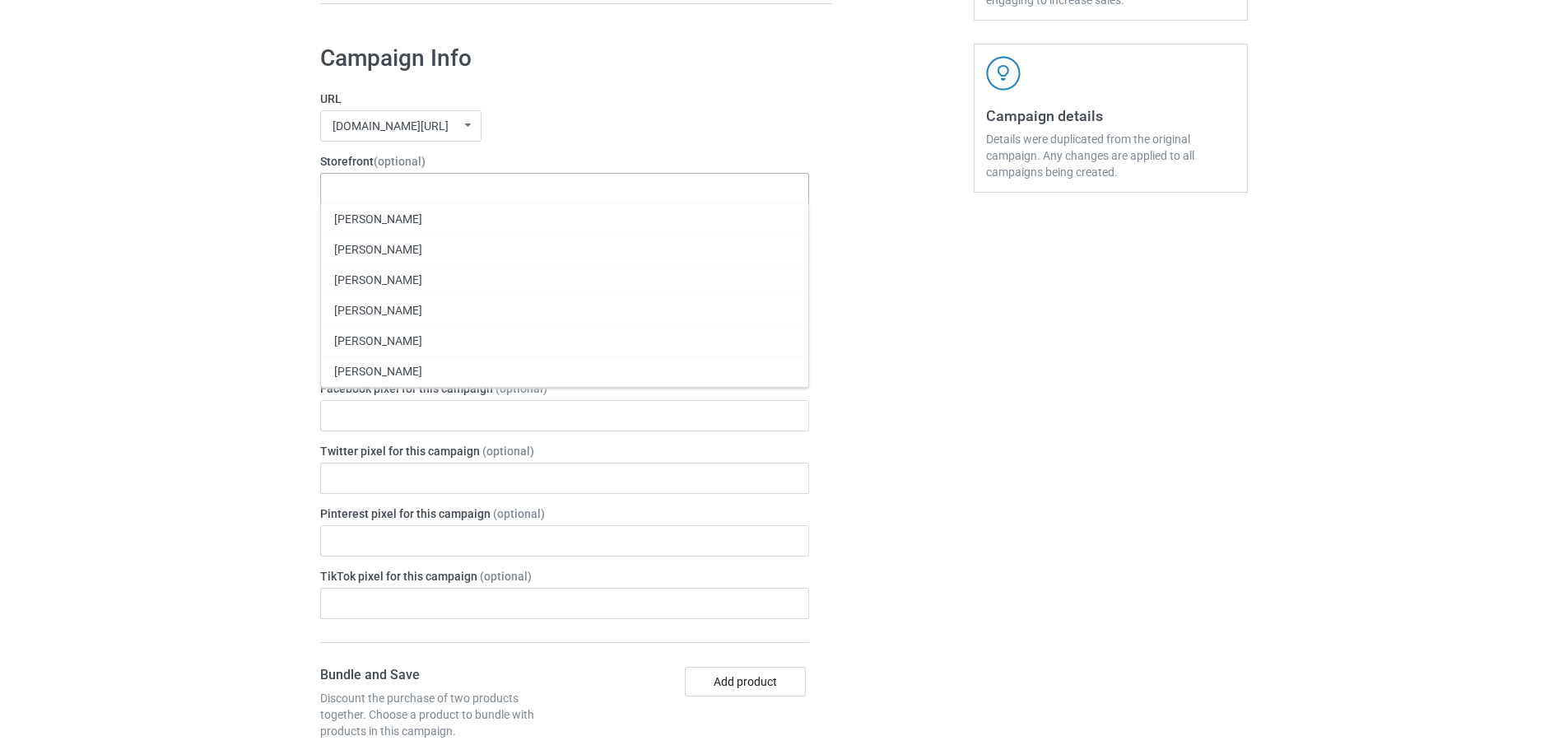
click at [576, 109] on div "URL jmcanvas1.com/ jmcanvas1.com/ teechip.com/ 63fb7ea997fa79002d24006a 587d0d4…" at bounding box center [565, 115] width 489 height 51
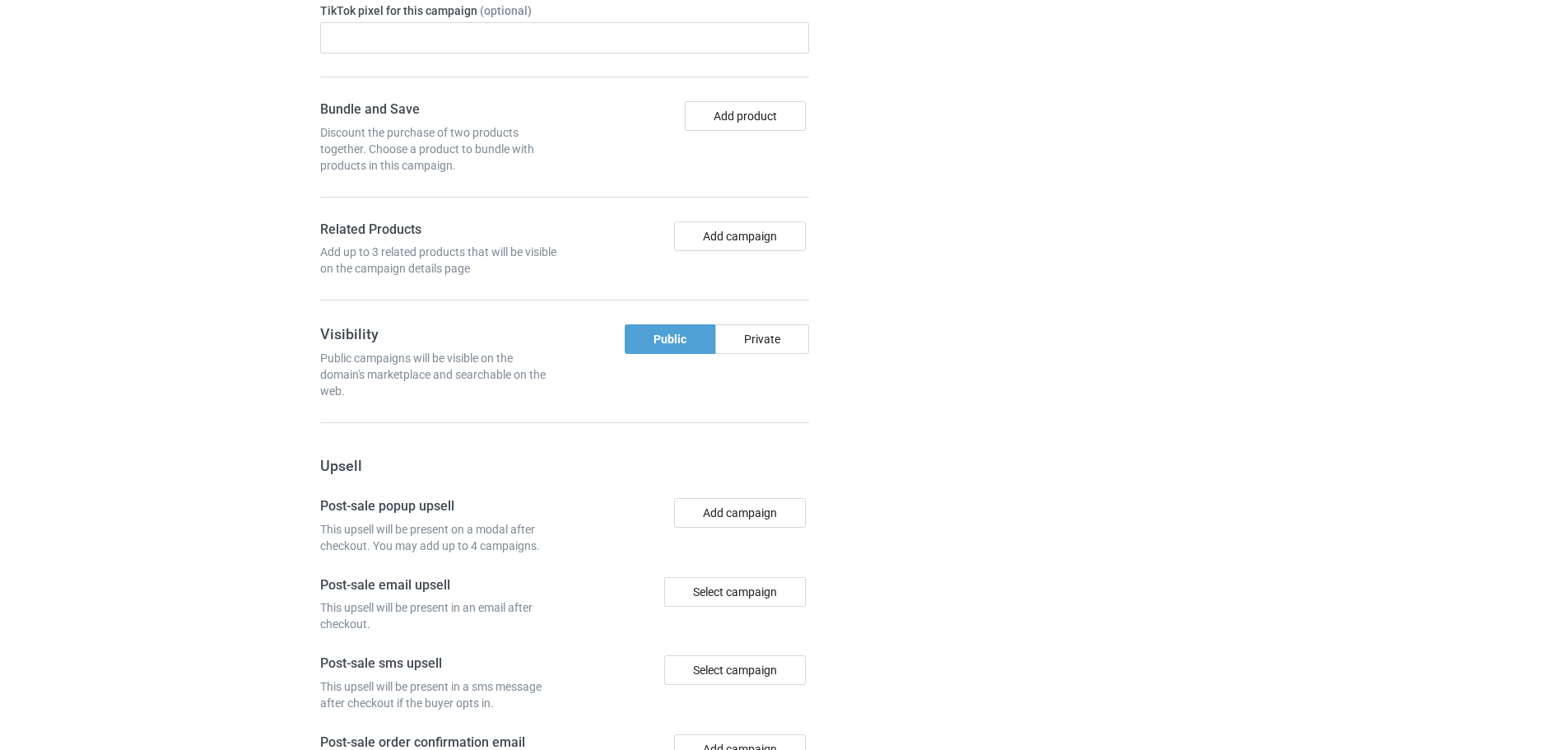
scroll to position [1364, 0]
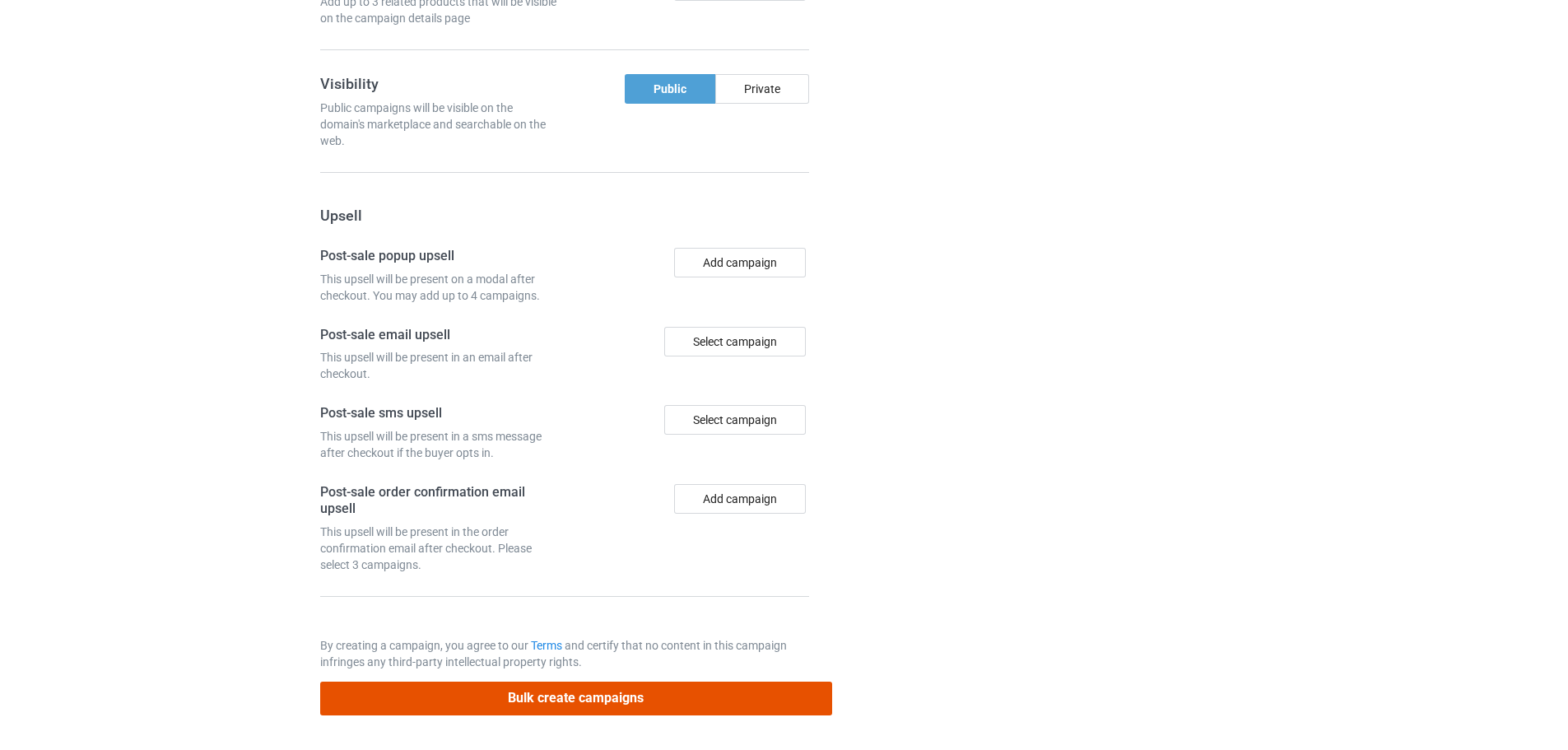
click at [695, 698] on button "Bulk create campaigns" at bounding box center [576, 698] width 512 height 34
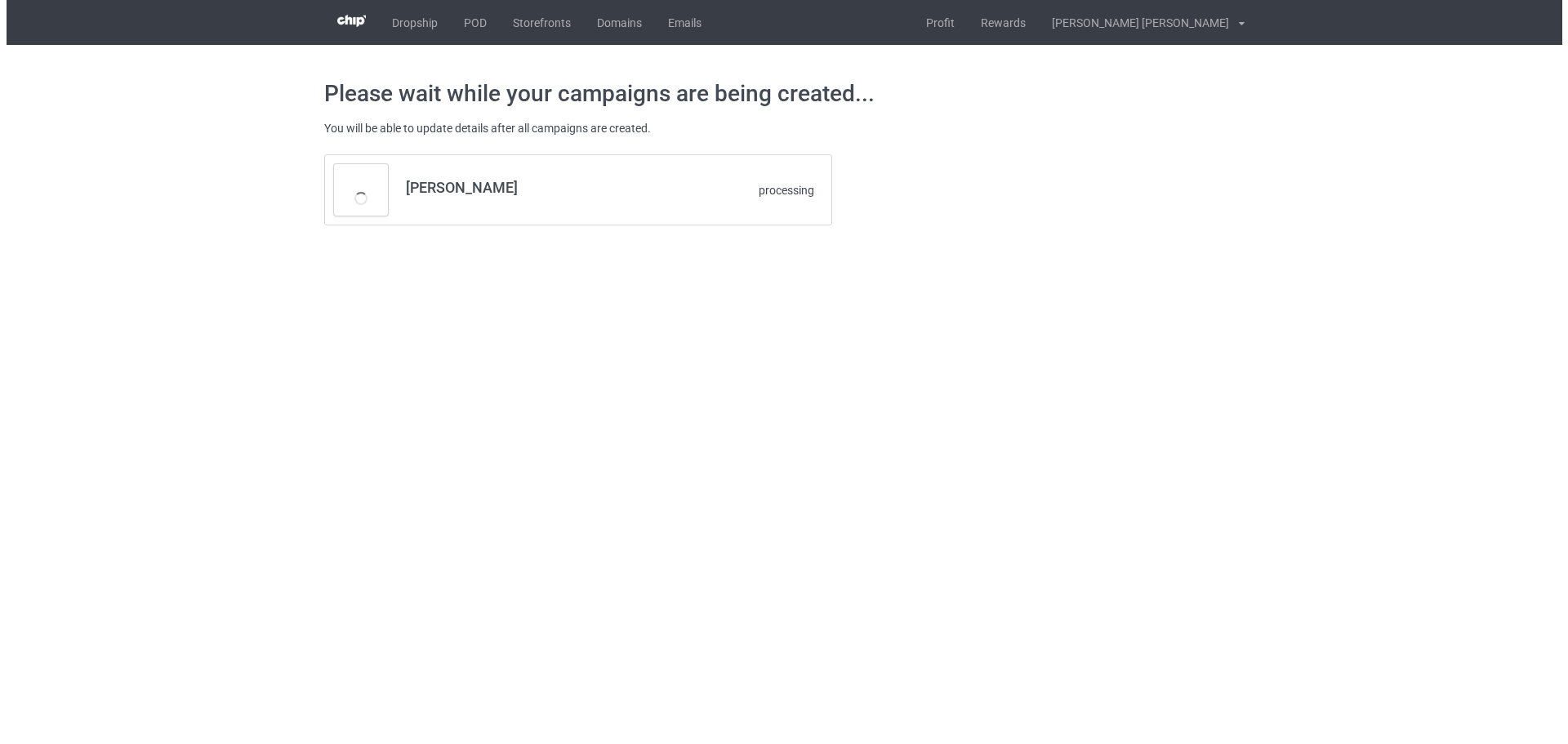
scroll to position [0, 0]
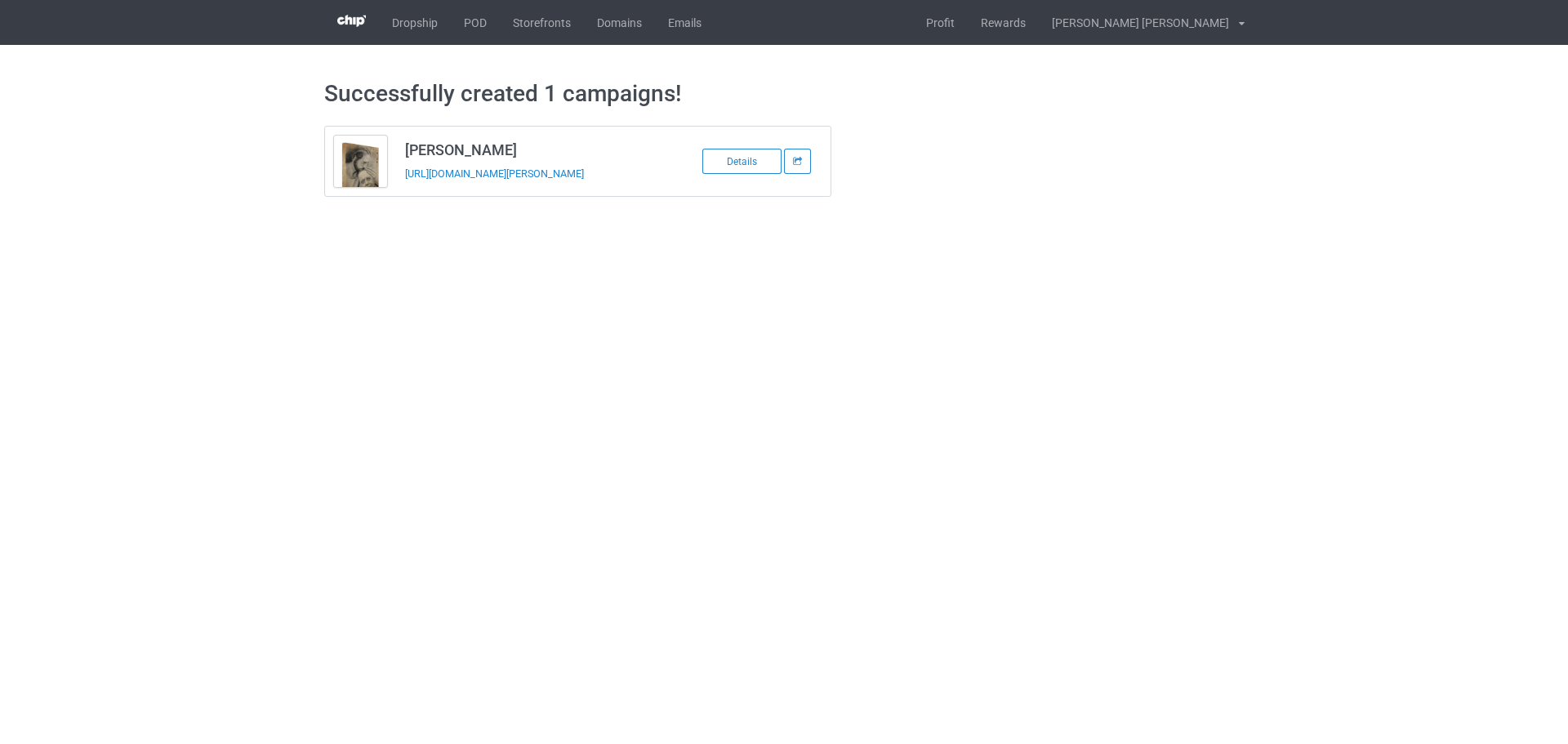
click at [458, 142] on h3 "Tino Moreno" at bounding box center [534, 149] width 258 height 19
copy h3 "Tino Moreno"
click at [435, 191] on td "Tino Moreno https://www.jmcanvas1.com/tino-moreno" at bounding box center [533, 161] width 276 height 70
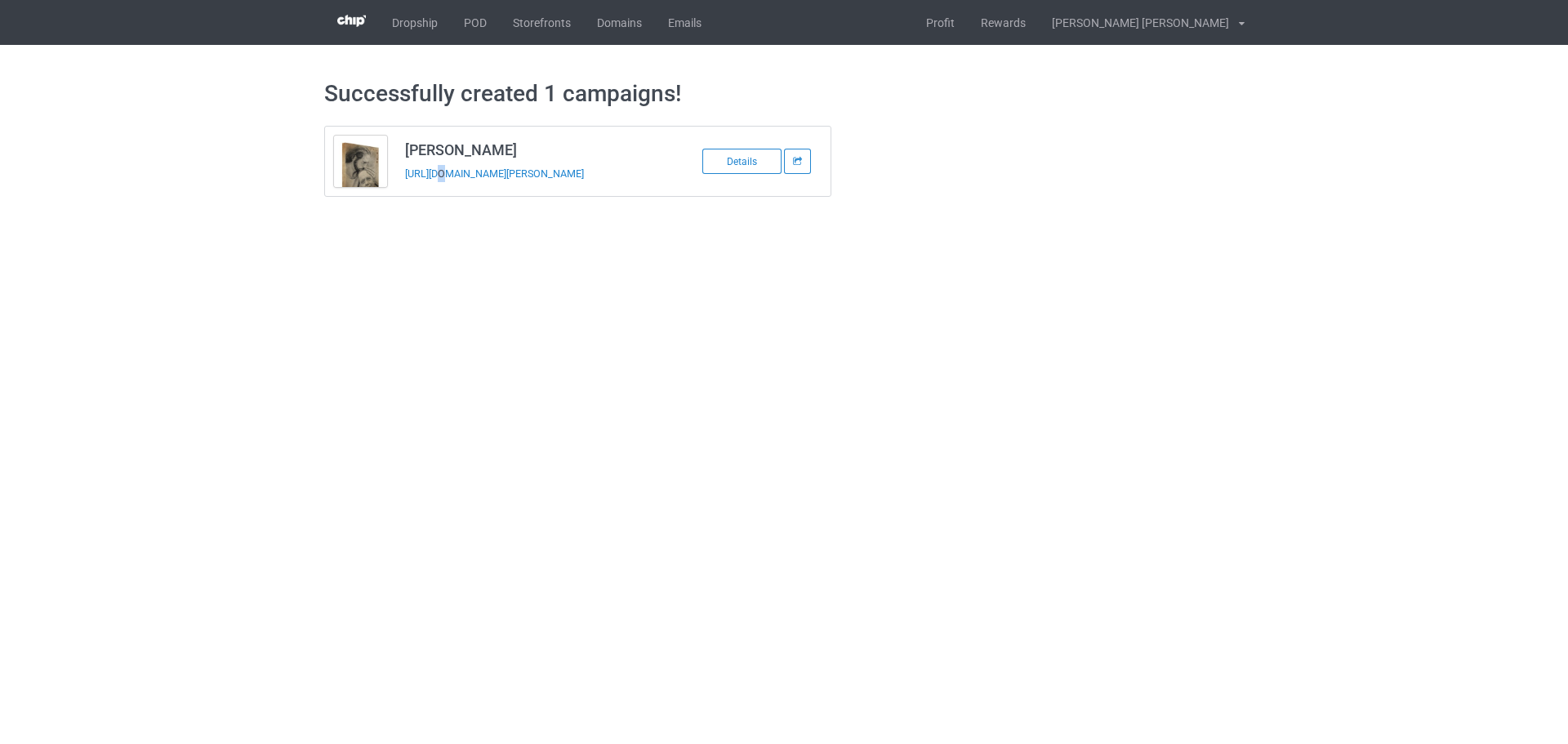
click at [435, 191] on td "Tino Moreno https://www.jmcanvas1.com/tino-moreno" at bounding box center [533, 161] width 276 height 70
click at [435, 189] on td "Tino Moreno https://www.jmcanvas1.com/tino-moreno" at bounding box center [533, 161] width 276 height 70
copy tbody "Tino Moreno"
